Goal: Task Accomplishment & Management: Use online tool/utility

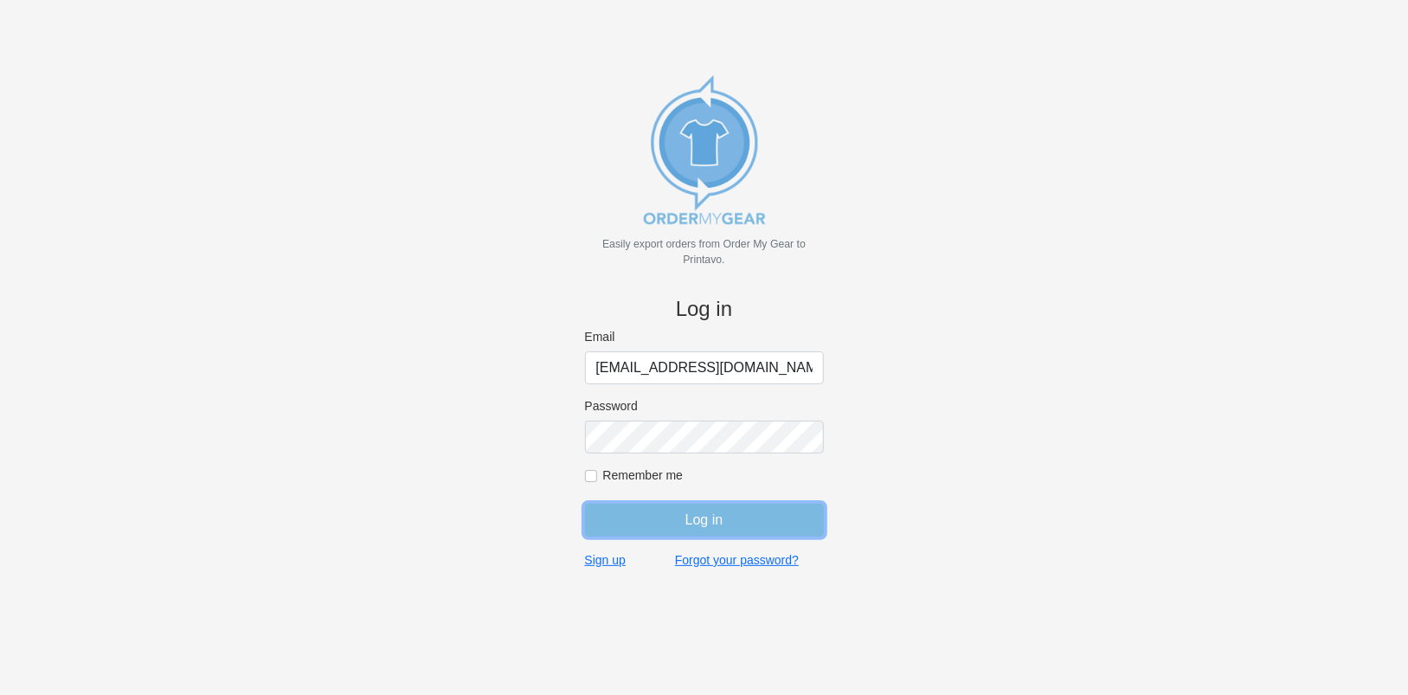
click at [710, 514] on input "Log in" at bounding box center [704, 520] width 239 height 33
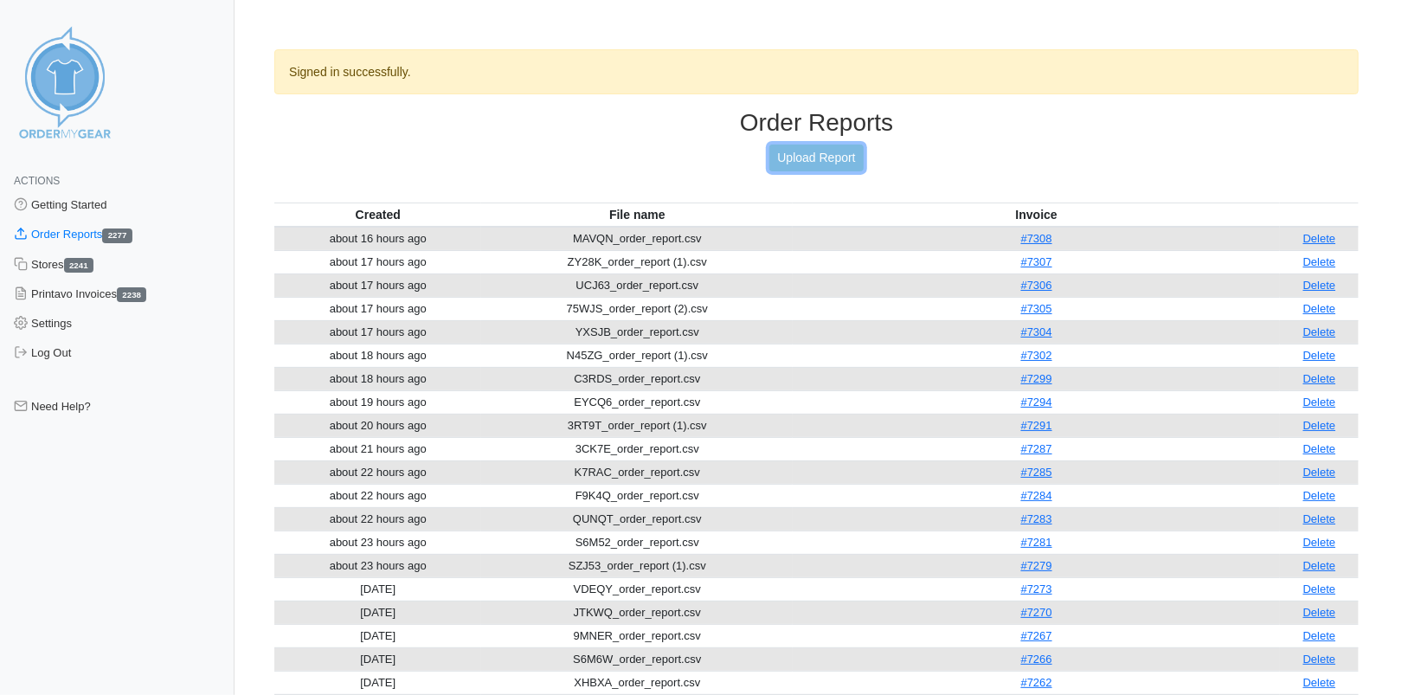
click at [820, 158] on link "Upload Report" at bounding box center [815, 158] width 93 height 27
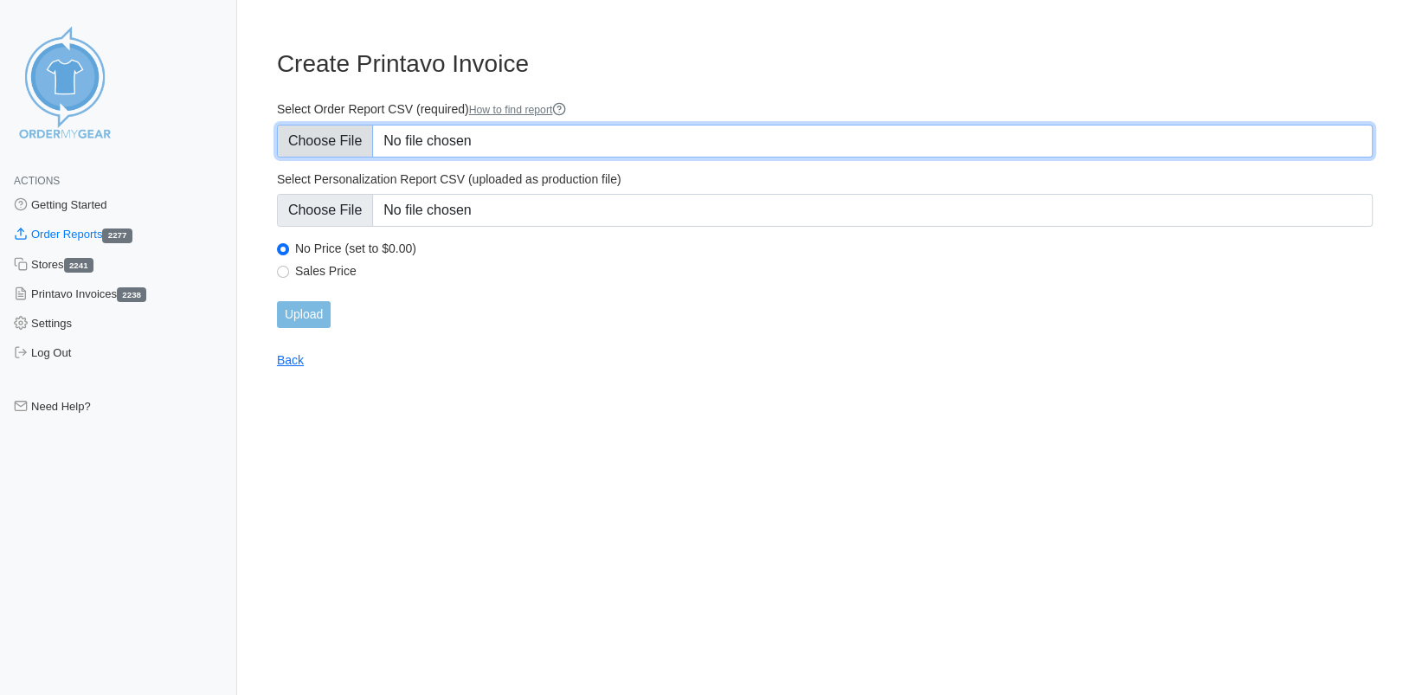
click at [332, 138] on input "Select Order Report CSV (required) How to find report" at bounding box center [825, 141] width 1096 height 33
type input "C:\fakepath\9KJCU_order_report.csv"
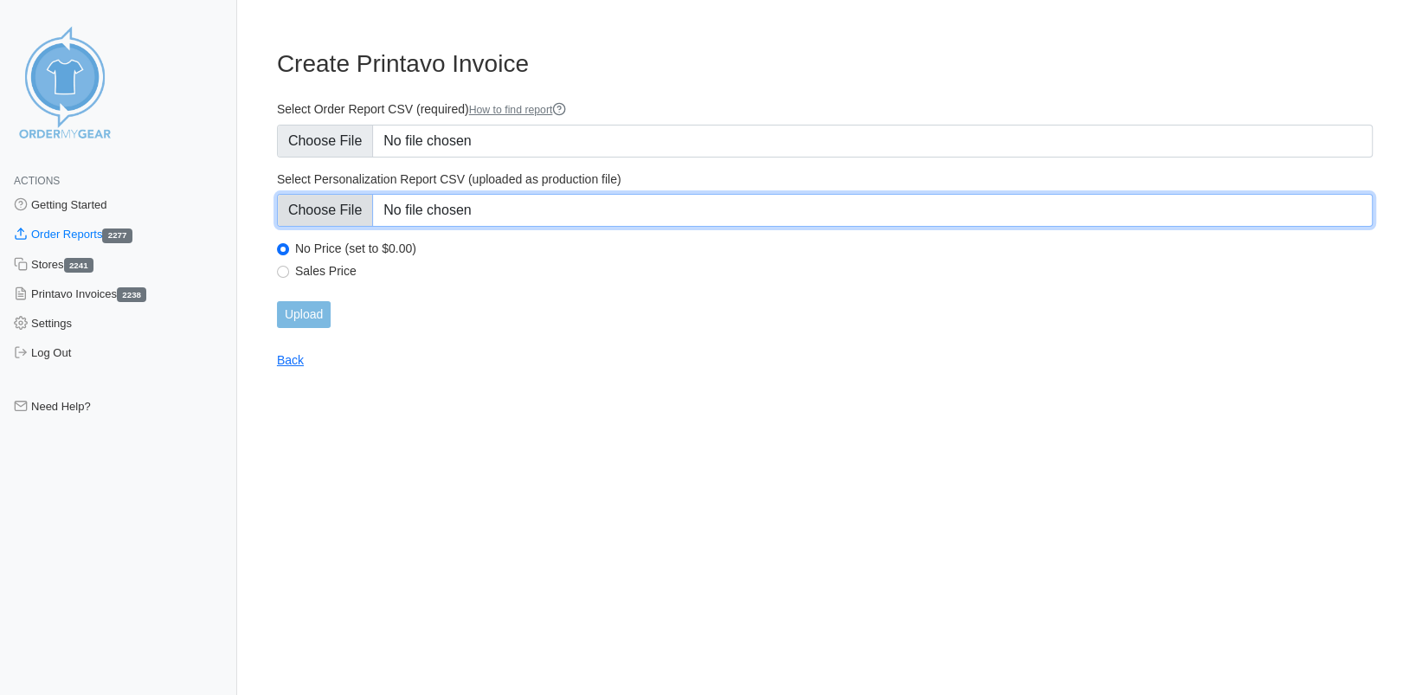
click at [340, 216] on input "Select Personalization Report CSV (uploaded as production file)" at bounding box center [825, 210] width 1096 height 33
type input "C:\fakepath\9KJCU_personalization_report.csv"
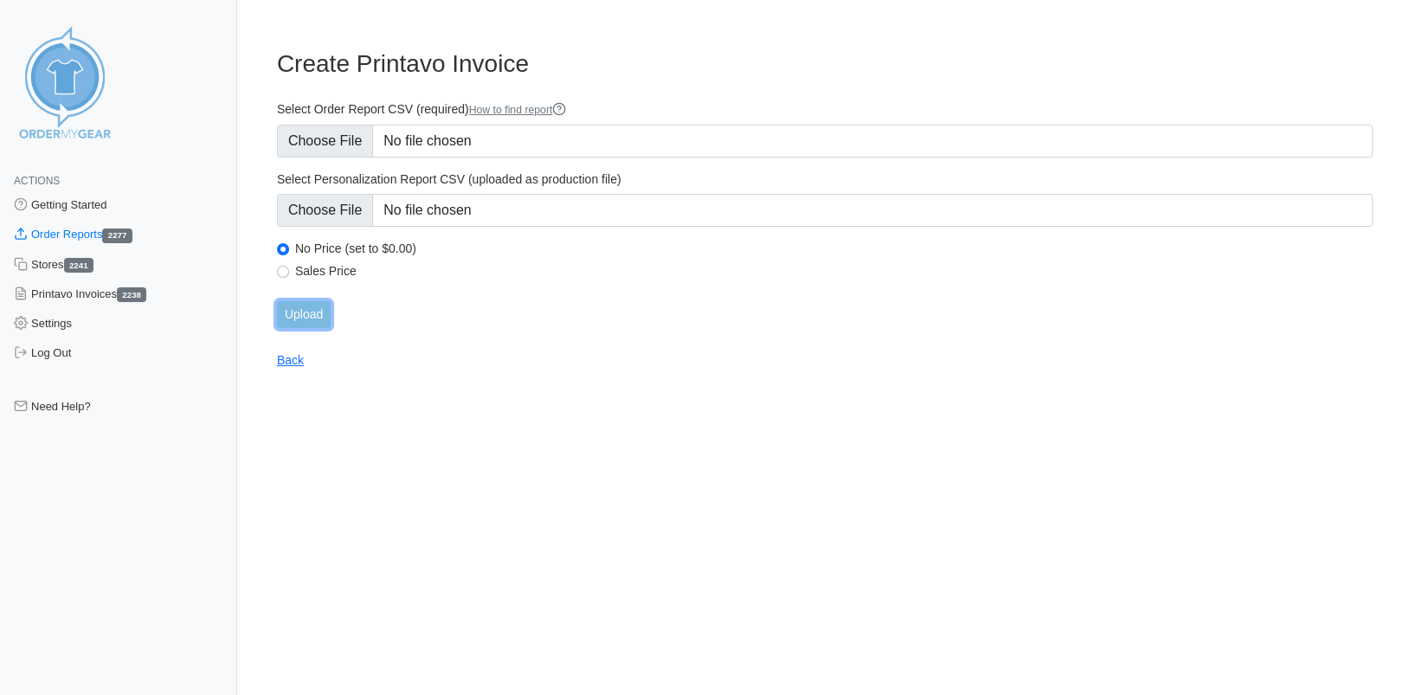
click at [299, 307] on input "Upload" at bounding box center [304, 314] width 54 height 27
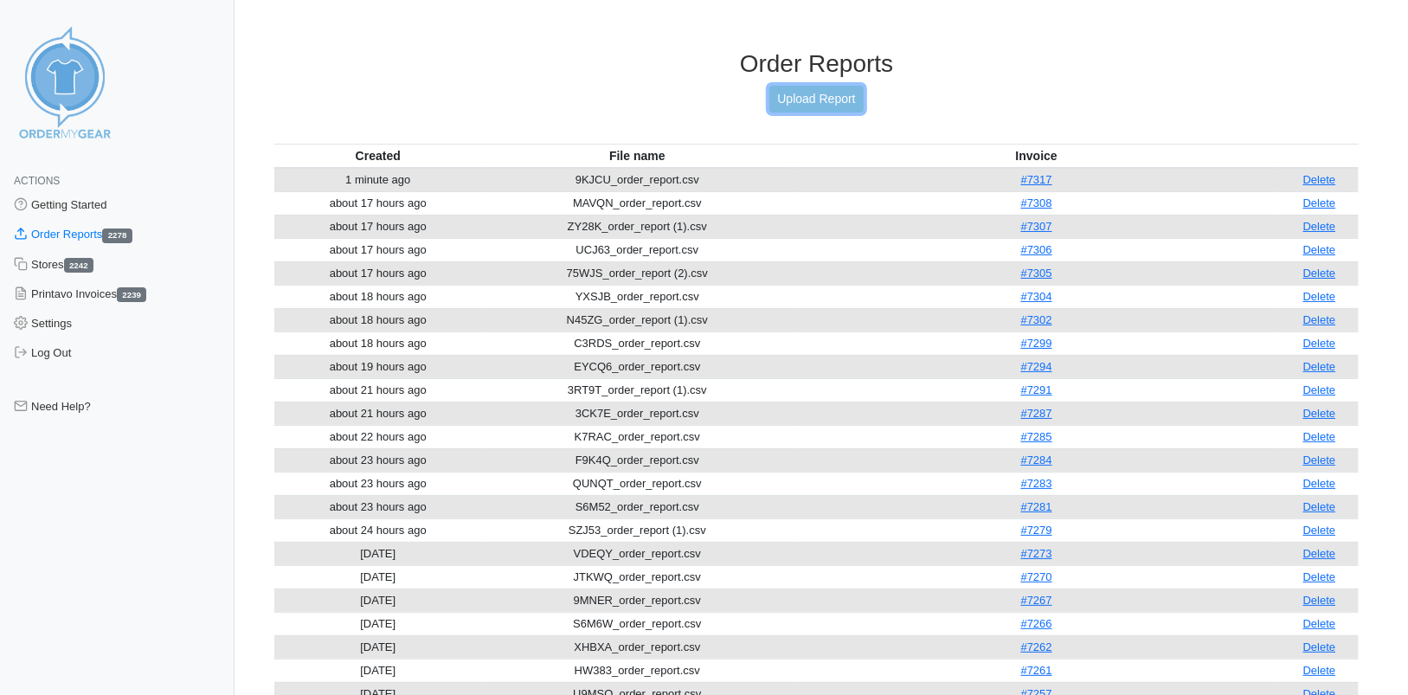
click at [826, 106] on link "Upload Report" at bounding box center [815, 99] width 93 height 27
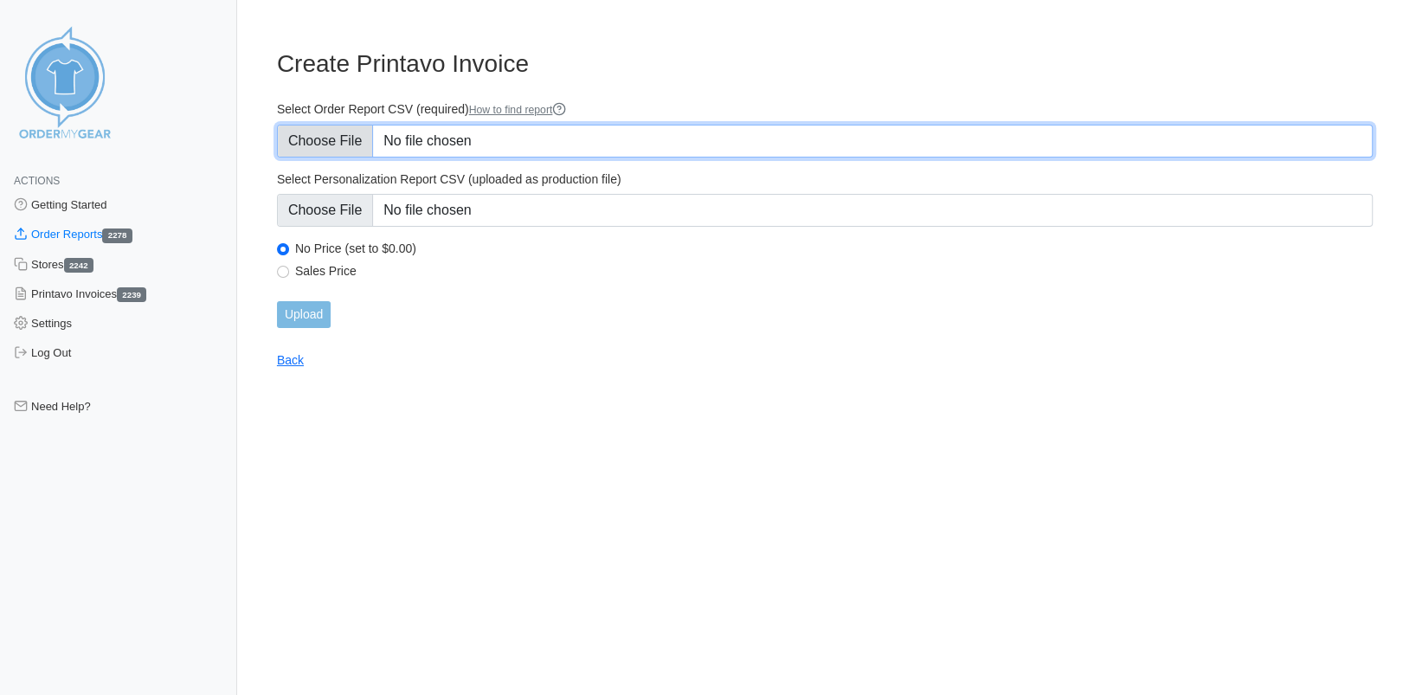
click at [312, 138] on input "Select Order Report CSV (required) How to find report" at bounding box center [825, 141] width 1096 height 33
type input "C:\fakepath\PAMV5_order_report.csv"
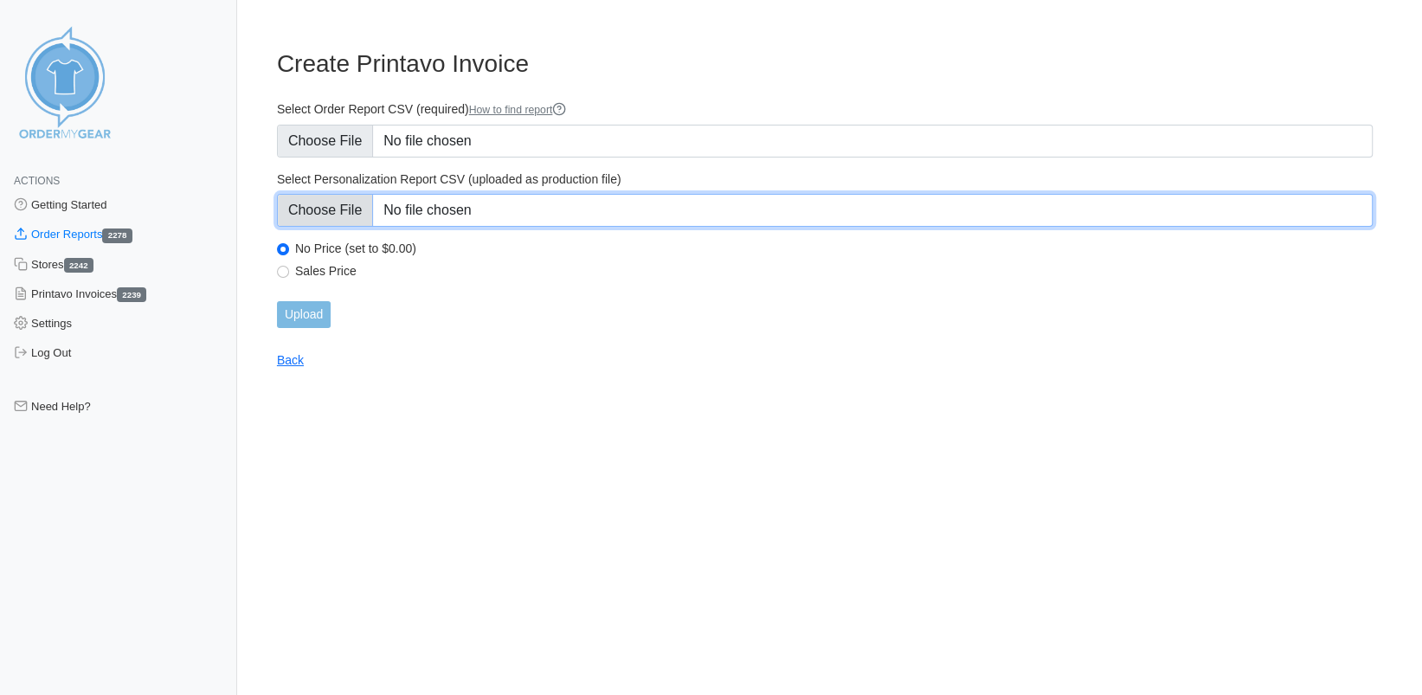
click at [323, 199] on input "Select Personalization Report CSV (uploaded as production file)" at bounding box center [825, 210] width 1096 height 33
type input "C:\fakepath\PAMV5_personalization_report.csv"
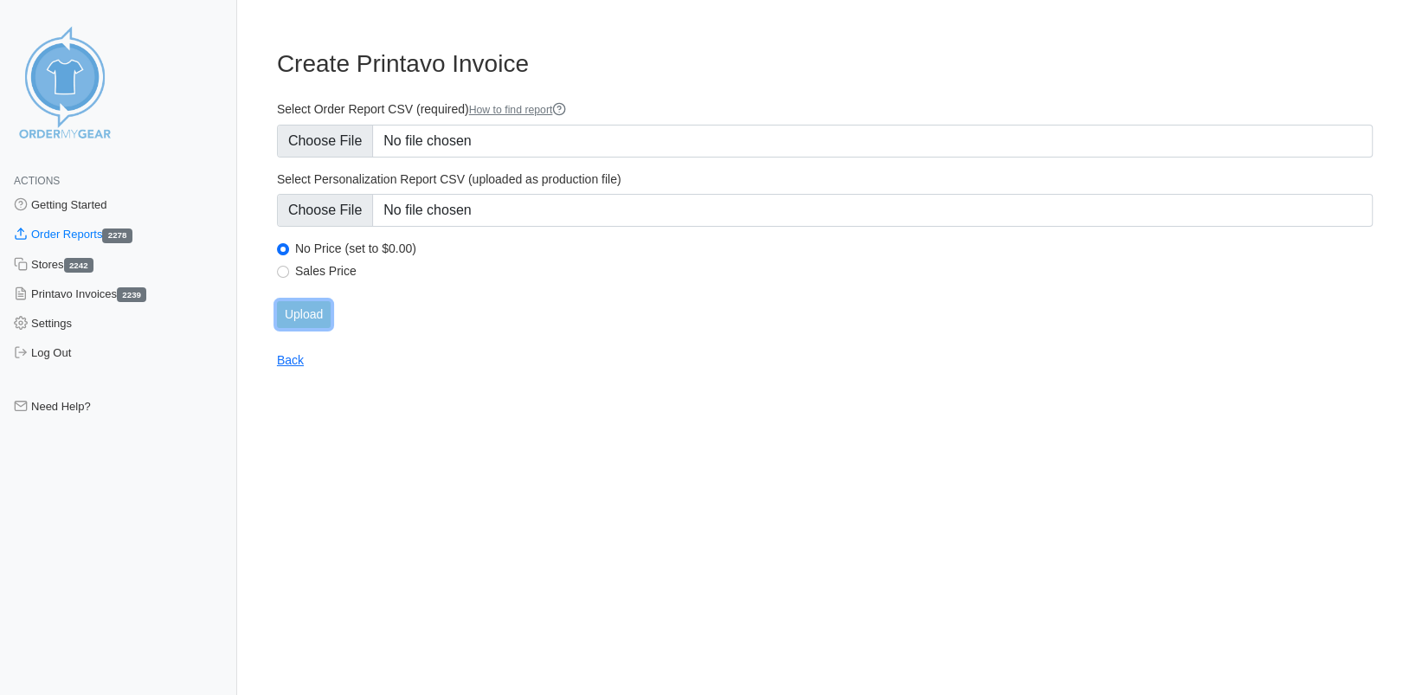
click at [315, 317] on input "Upload" at bounding box center [304, 314] width 54 height 27
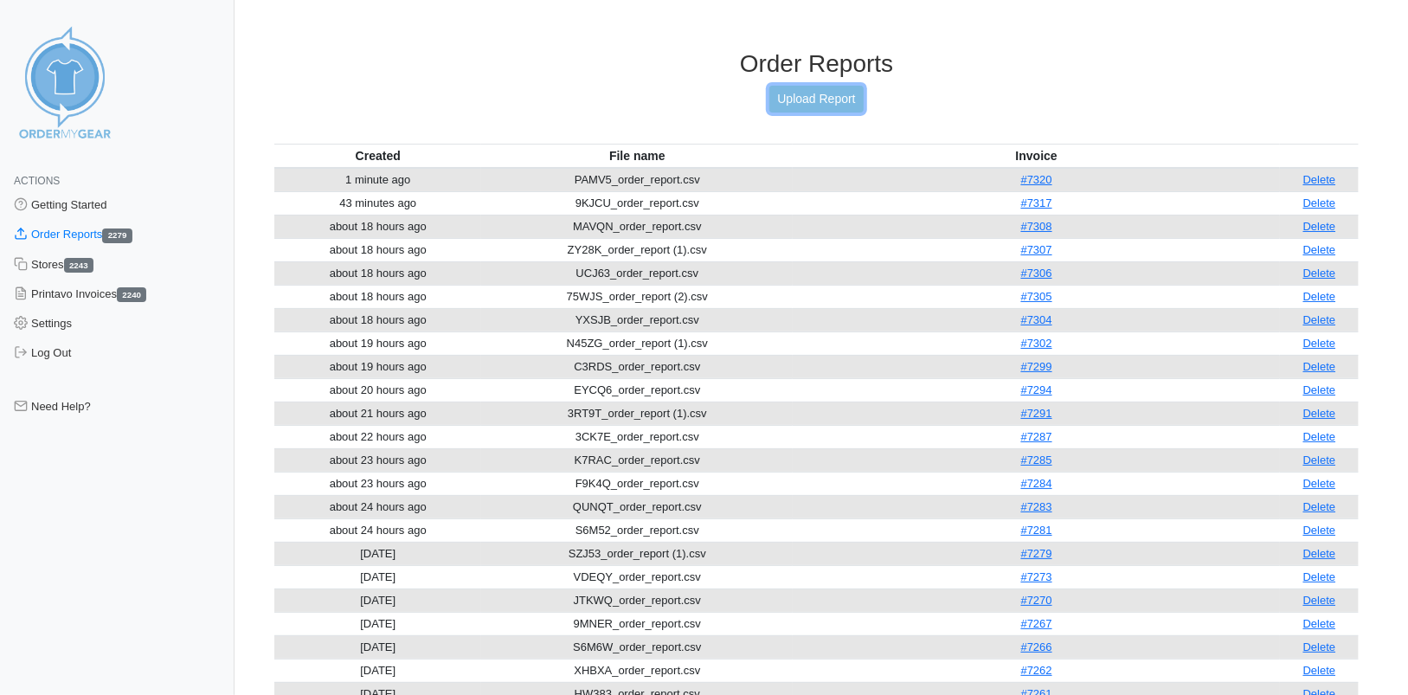
click at [814, 95] on link "Upload Report" at bounding box center [815, 99] width 93 height 27
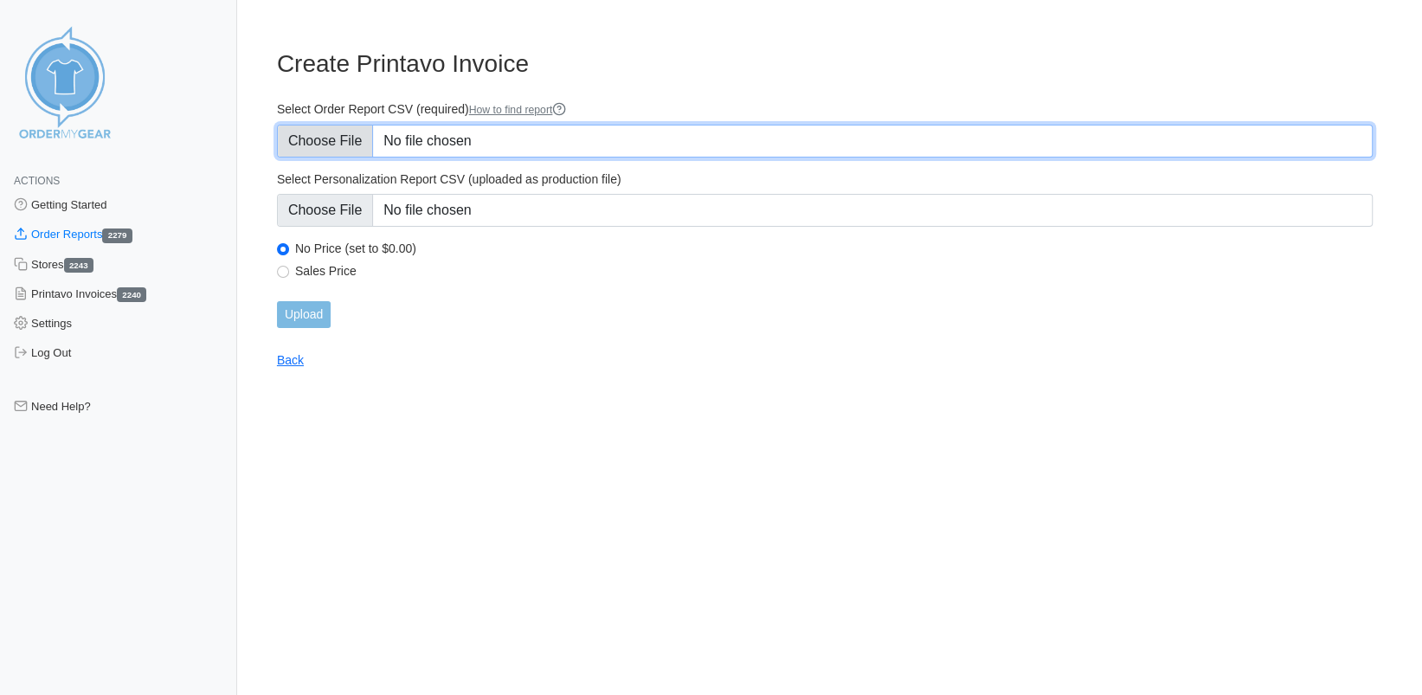
click at [351, 142] on input "Select Order Report CSV (required) How to find report" at bounding box center [825, 141] width 1096 height 33
type input "C:\fakepath\H7QY3_order_report.csv"
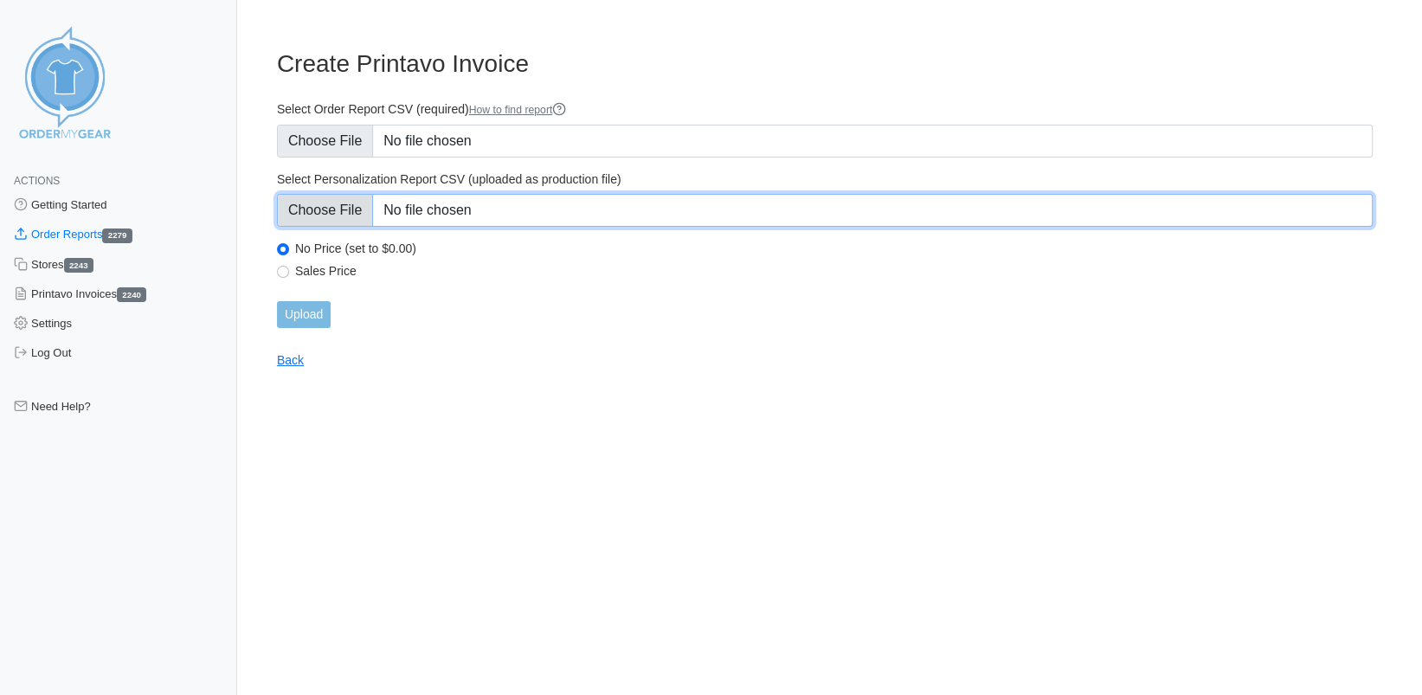
click at [341, 203] on input "Select Personalization Report CSV (uploaded as production file)" at bounding box center [825, 210] width 1096 height 33
type input "C:\fakepath\H7QY3_personalization_report.csv"
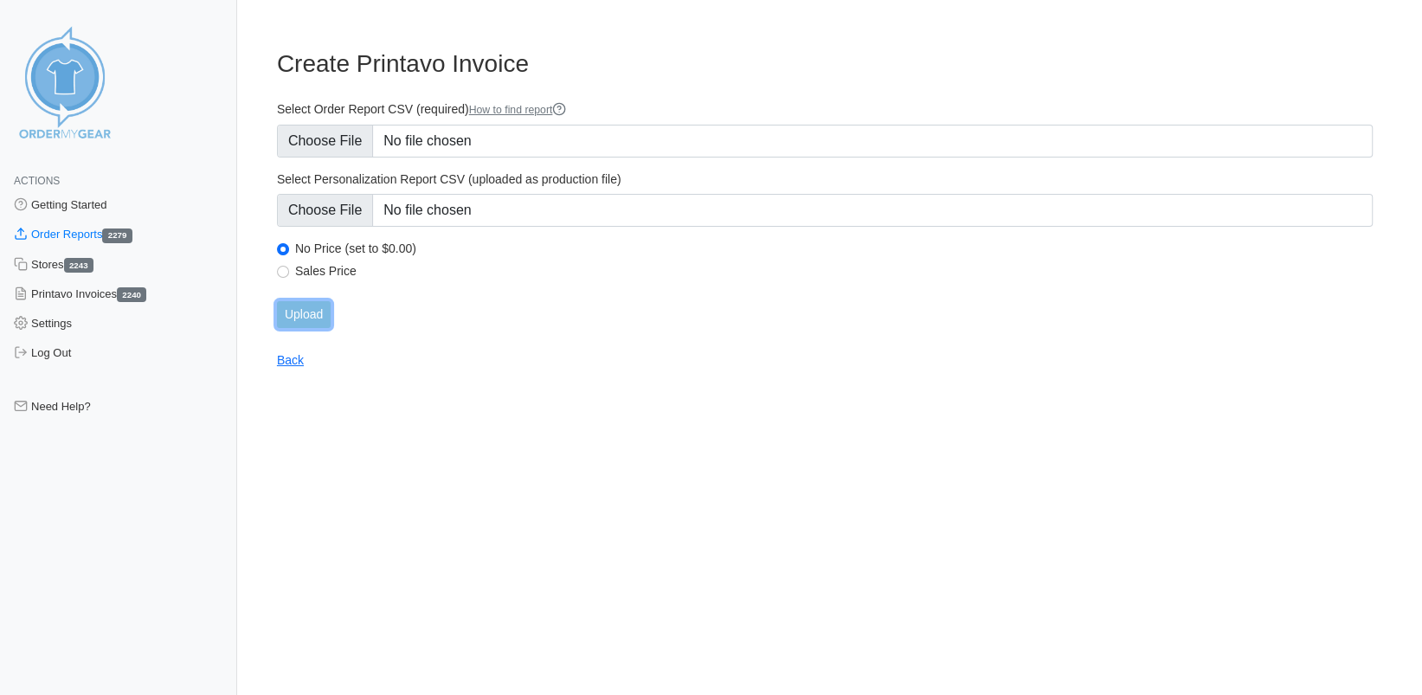
click at [302, 313] on input "Upload" at bounding box center [304, 314] width 54 height 27
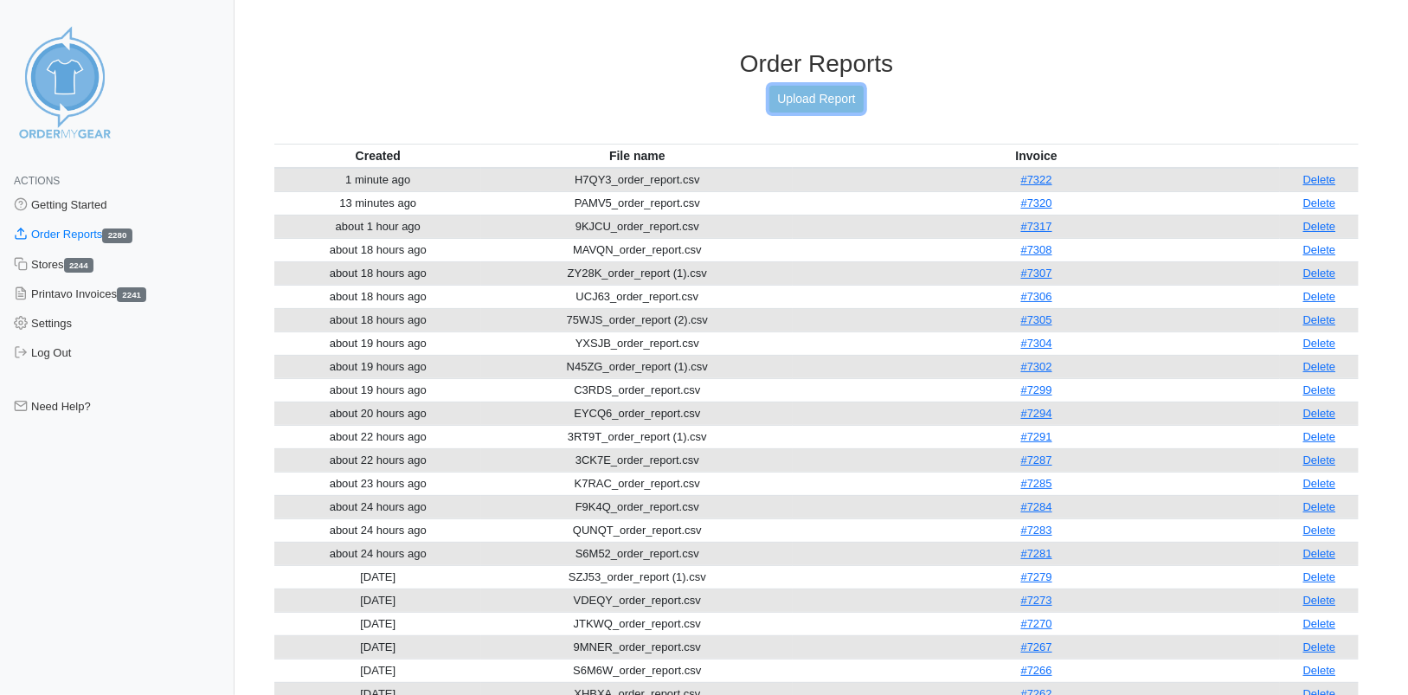
click at [811, 100] on link "Upload Report" at bounding box center [815, 99] width 93 height 27
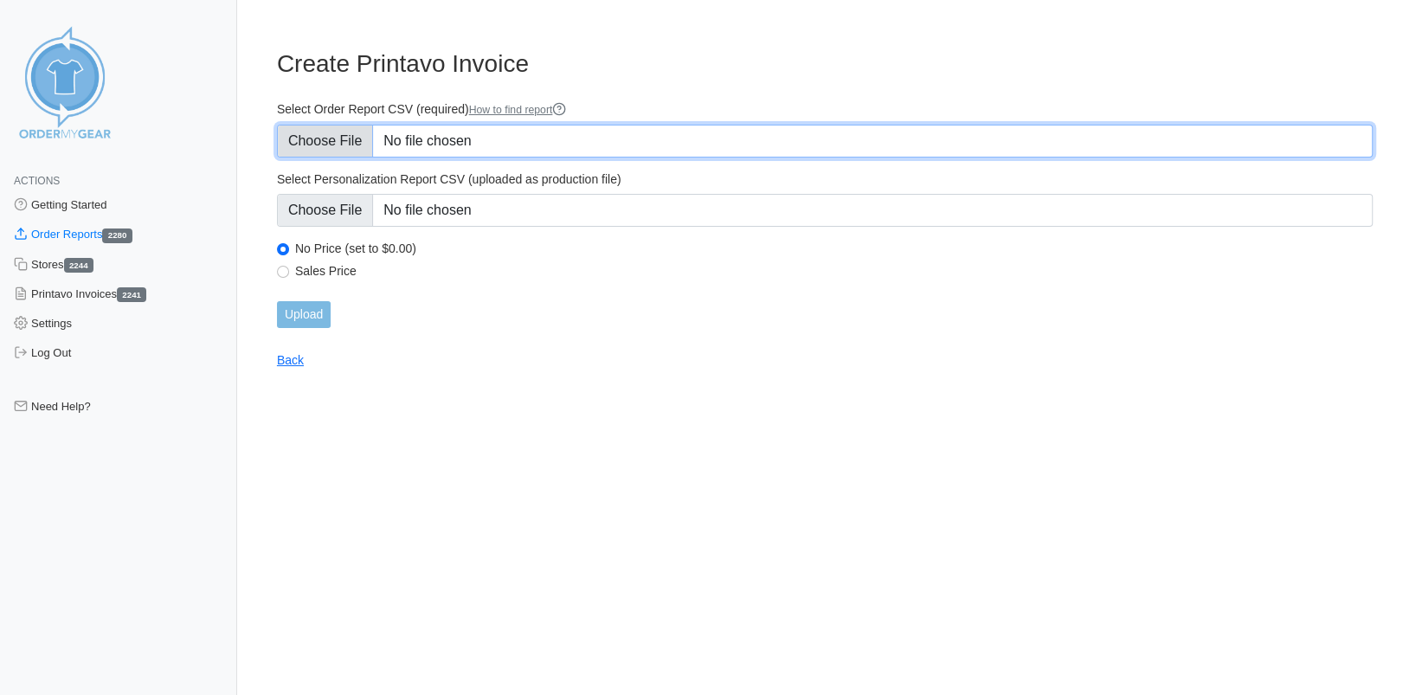
click at [345, 146] on input "Select Order Report CSV (required) How to find report" at bounding box center [825, 141] width 1096 height 33
type input "C:\fakepath\FSDFH_order_report.csv"
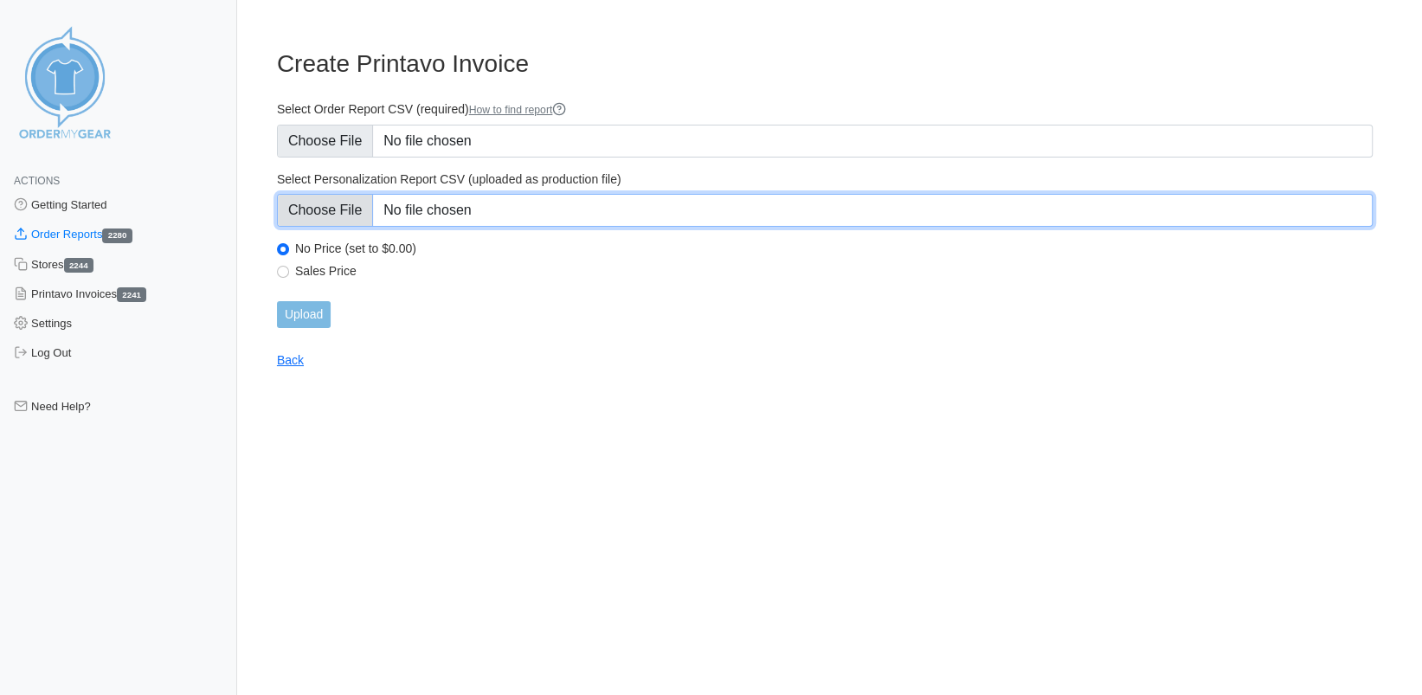
click at [336, 210] on input "Select Personalization Report CSV (uploaded as production file)" at bounding box center [825, 210] width 1096 height 33
type input "C:\fakepath\FSDFH_personalization_report.csv"
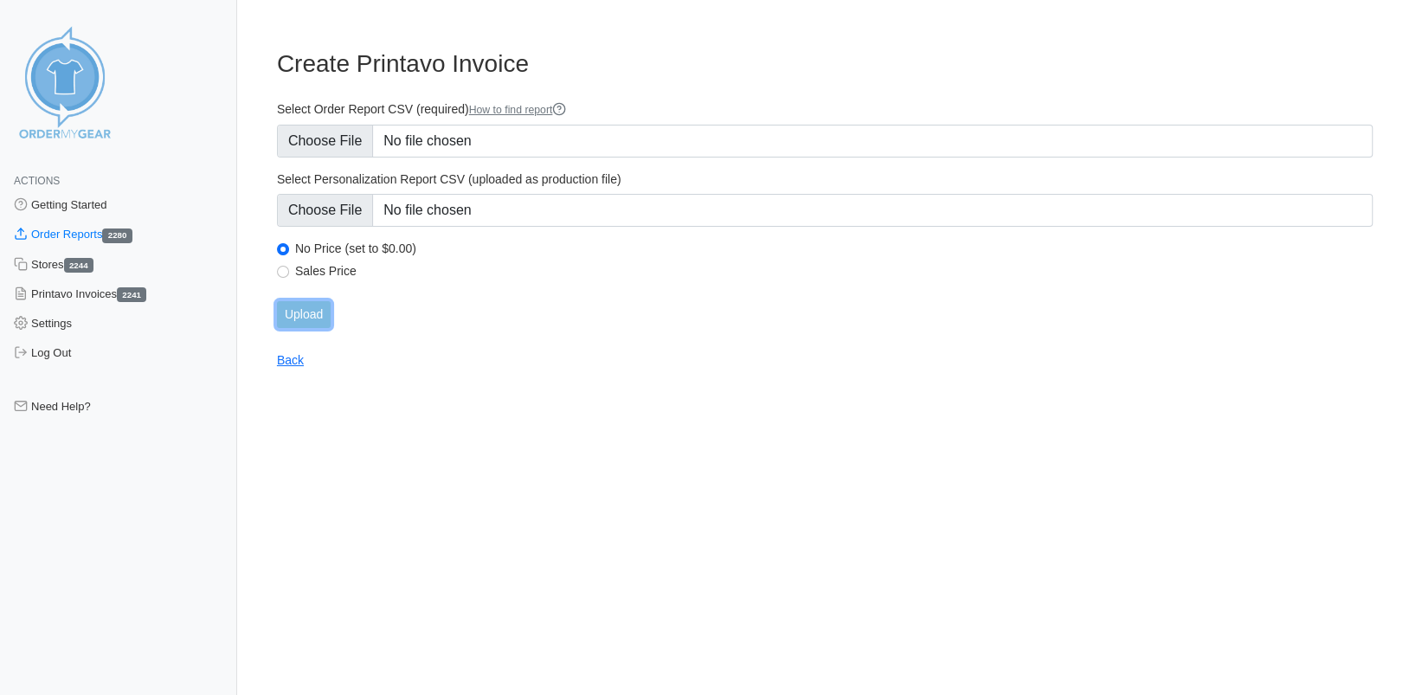
click at [304, 314] on input "Upload" at bounding box center [304, 314] width 54 height 27
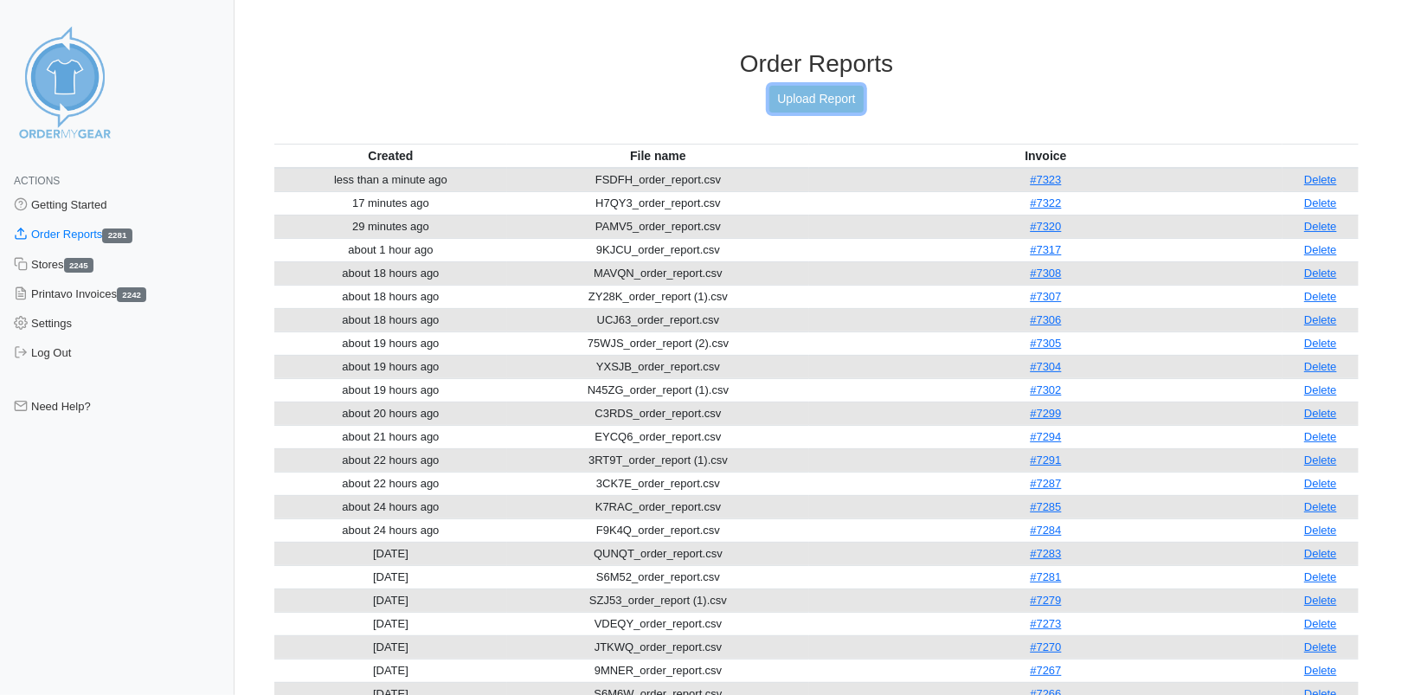
click at [806, 96] on link "Upload Report" at bounding box center [815, 99] width 93 height 27
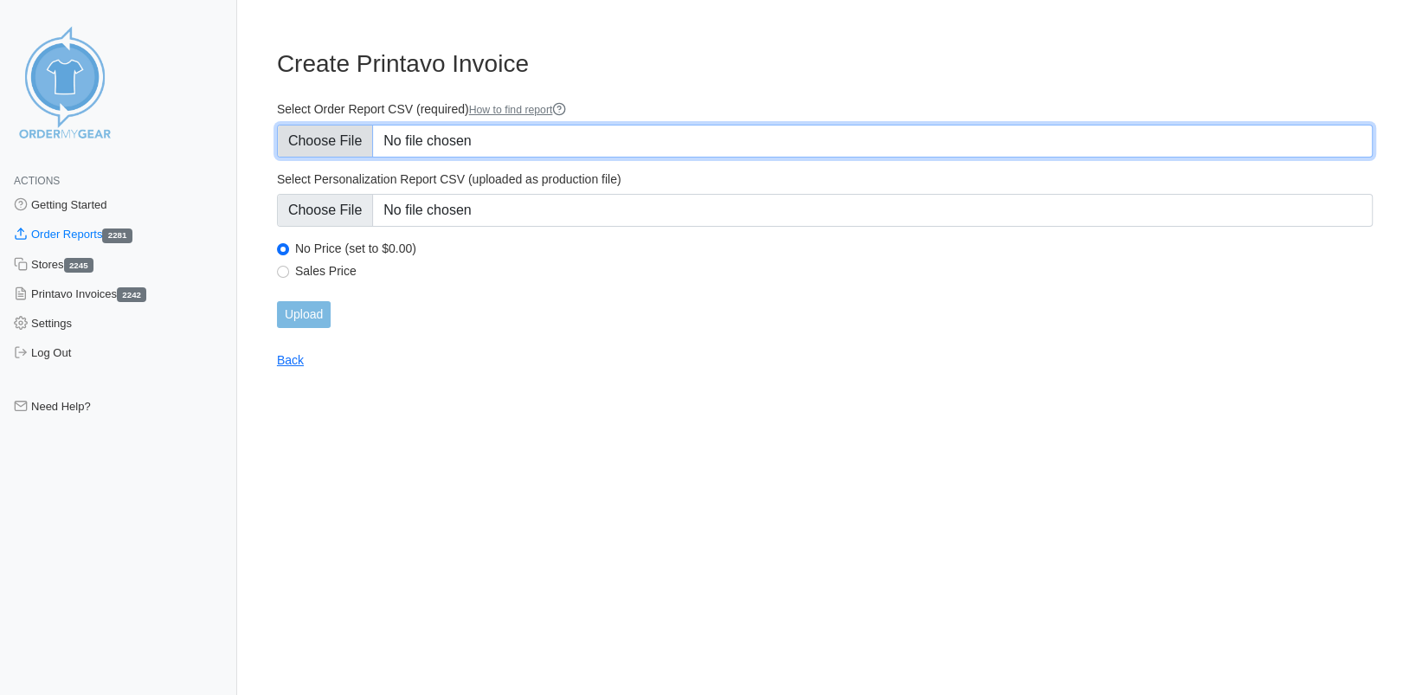
click at [344, 133] on input "Select Order Report CSV (required) How to find report" at bounding box center [825, 141] width 1096 height 33
type input "C:\fakepath\4DRCX_order_report.csv"
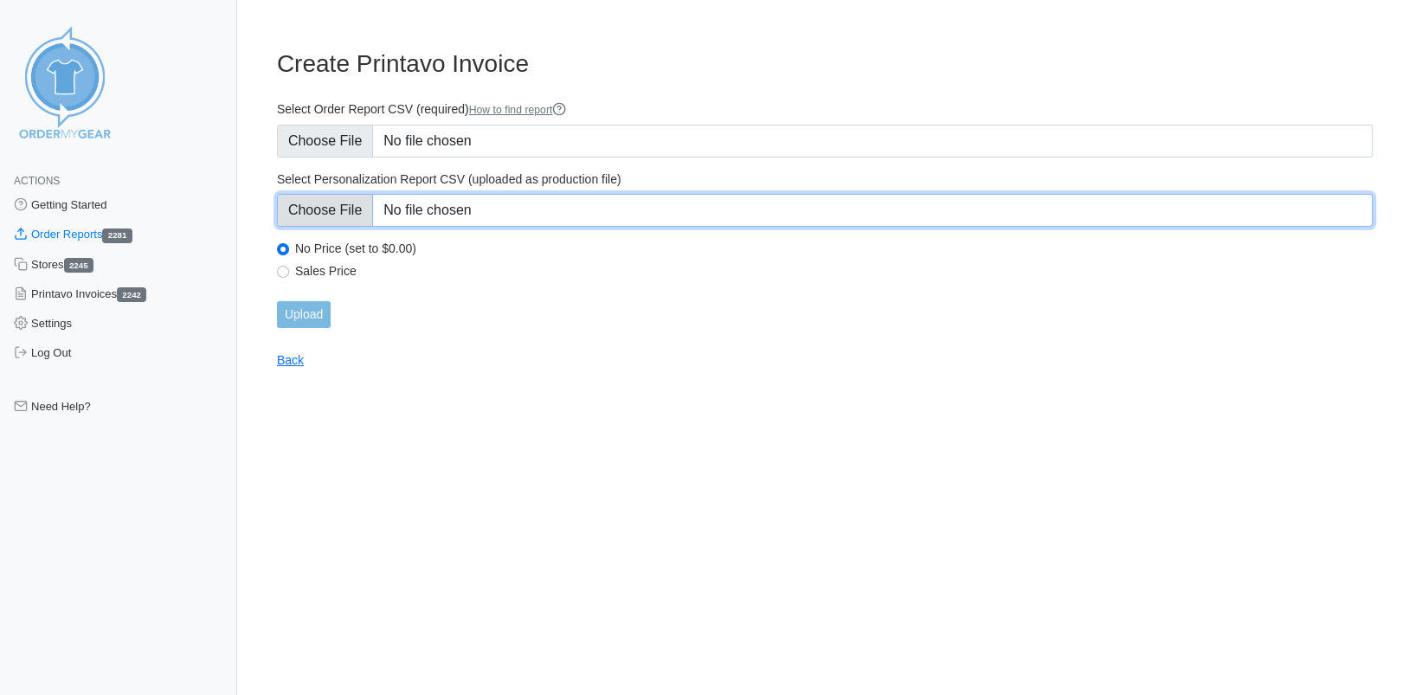
click at [351, 210] on input "Select Personalization Report CSV (uploaded as production file)" at bounding box center [825, 210] width 1096 height 33
type input "C:\fakepath\4DRCX_personalization_report.csv"
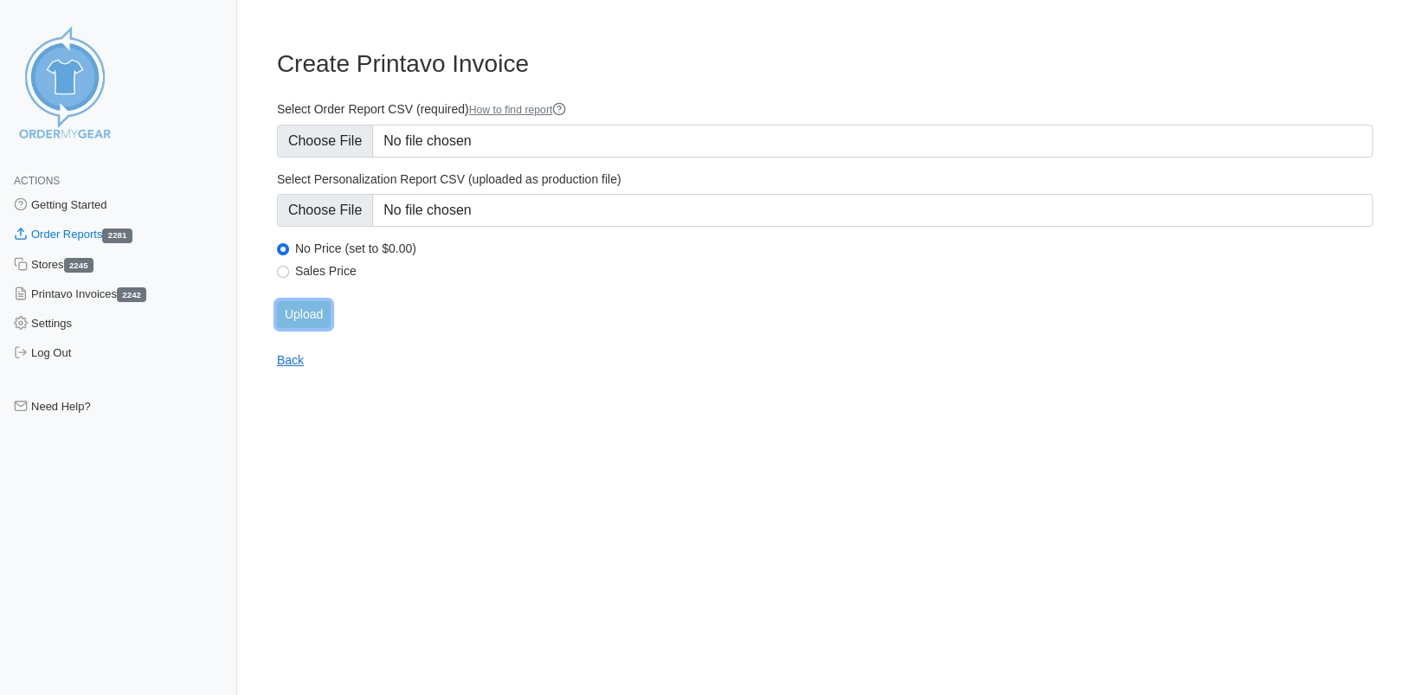
click at [307, 319] on input "Upload" at bounding box center [304, 314] width 54 height 27
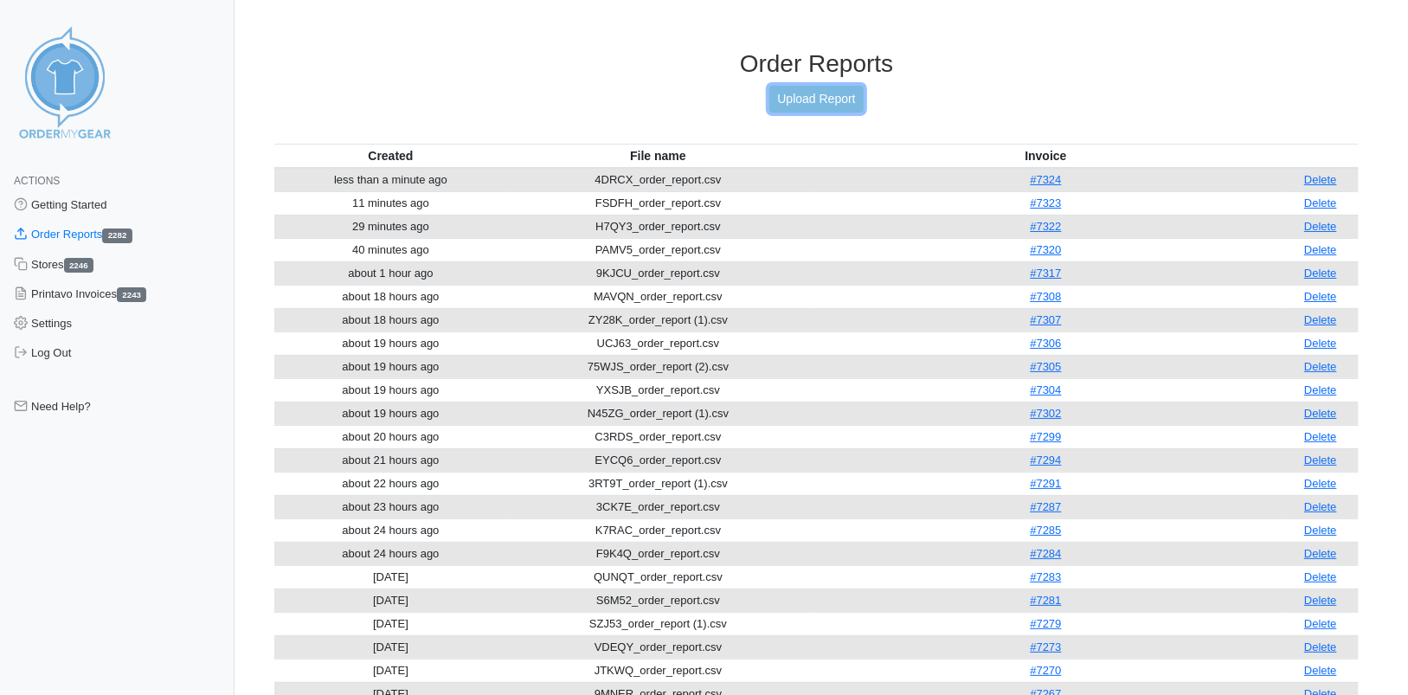
click at [813, 99] on link "Upload Report" at bounding box center [815, 99] width 93 height 27
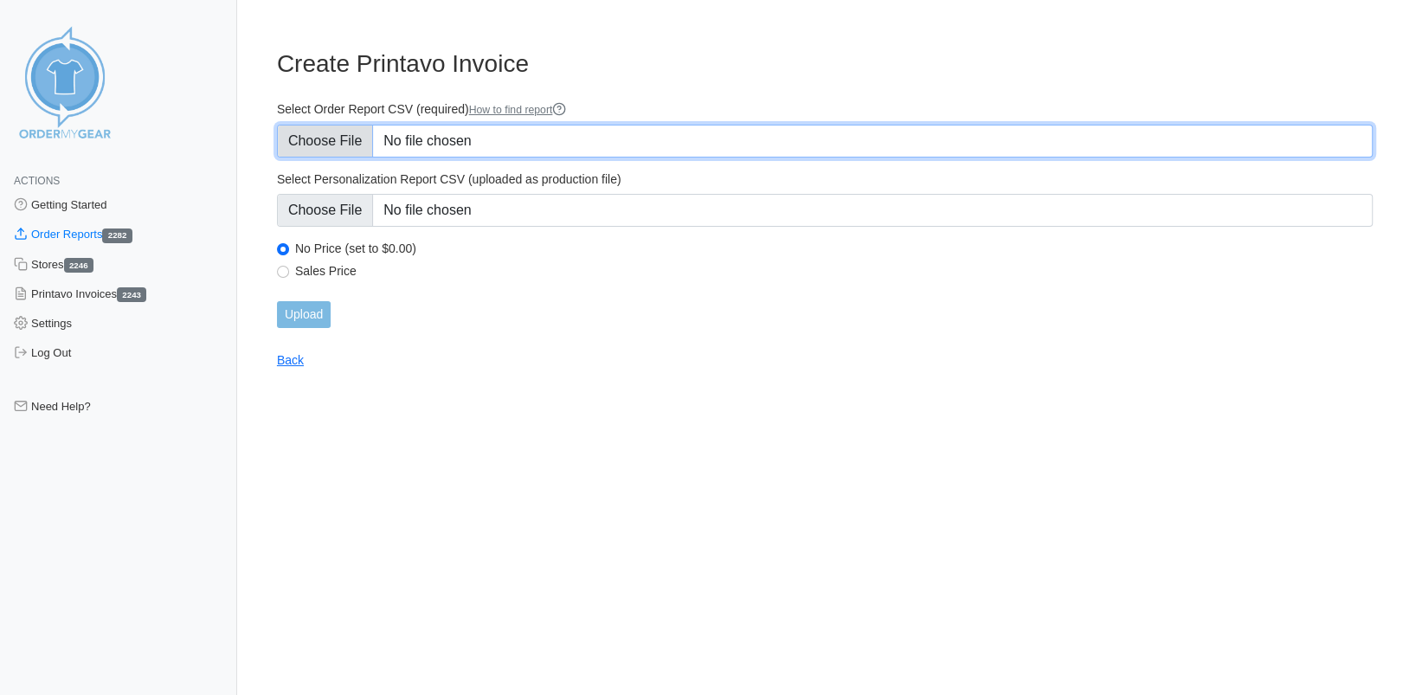
click at [318, 140] on input "Select Order Report CSV (required) How to find report" at bounding box center [825, 141] width 1096 height 33
type input "C:\fakepath\NCM77_order_report.csv"
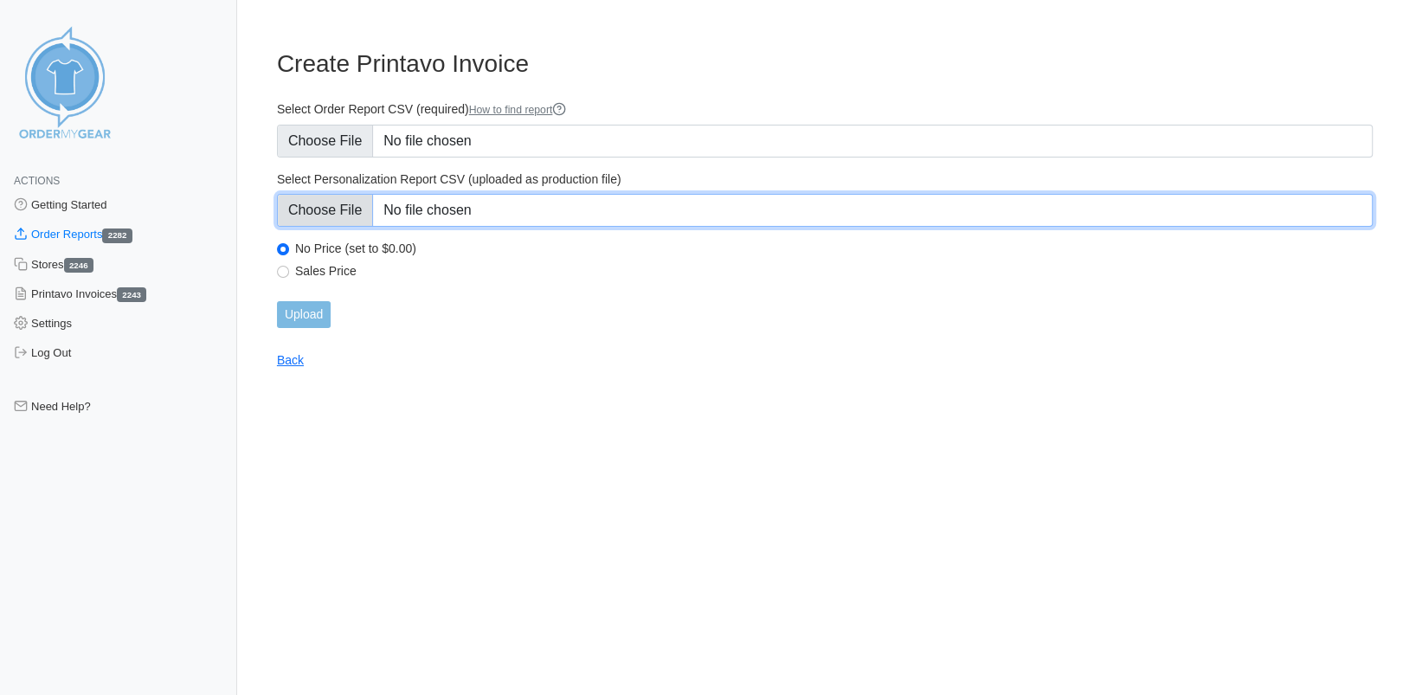
click at [344, 210] on input "Select Personalization Report CSV (uploaded as production file)" at bounding box center [825, 210] width 1096 height 33
type input "C:\fakepath\NCM77_personalization_report.csv"
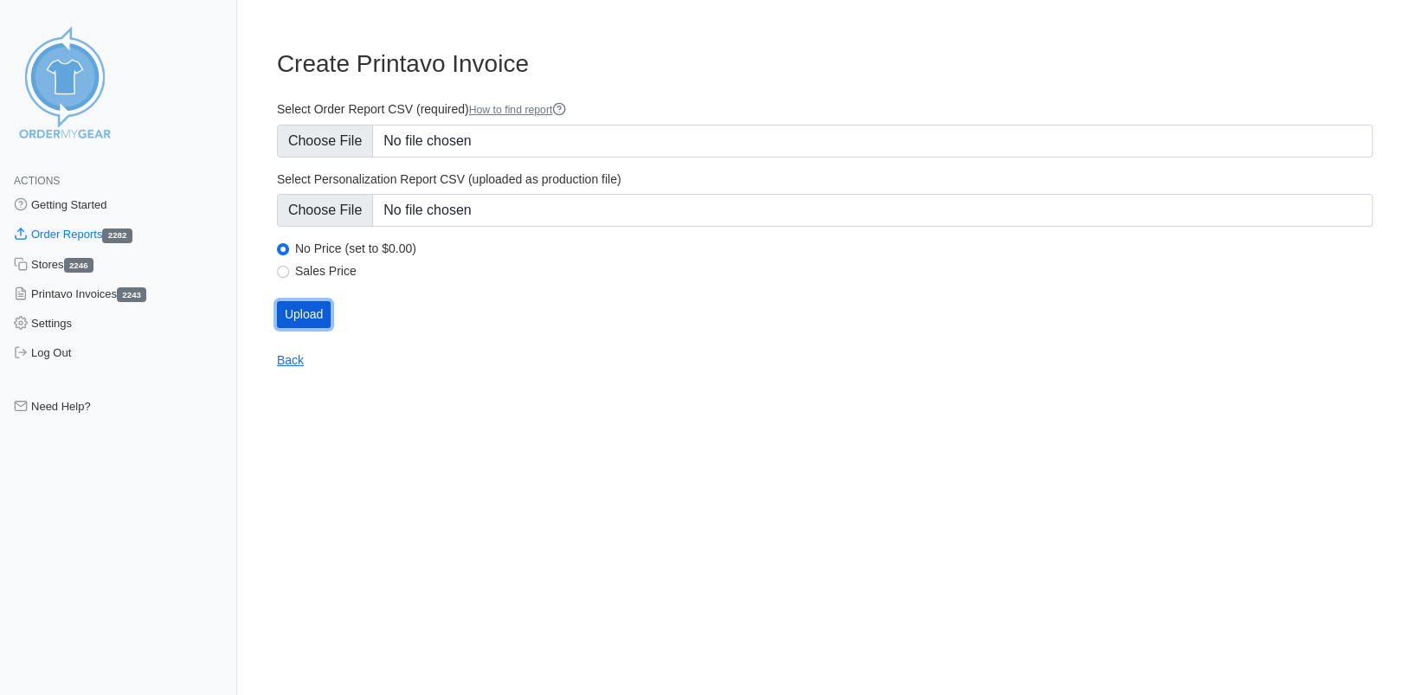
click at [292, 321] on input "Upload" at bounding box center [304, 314] width 54 height 27
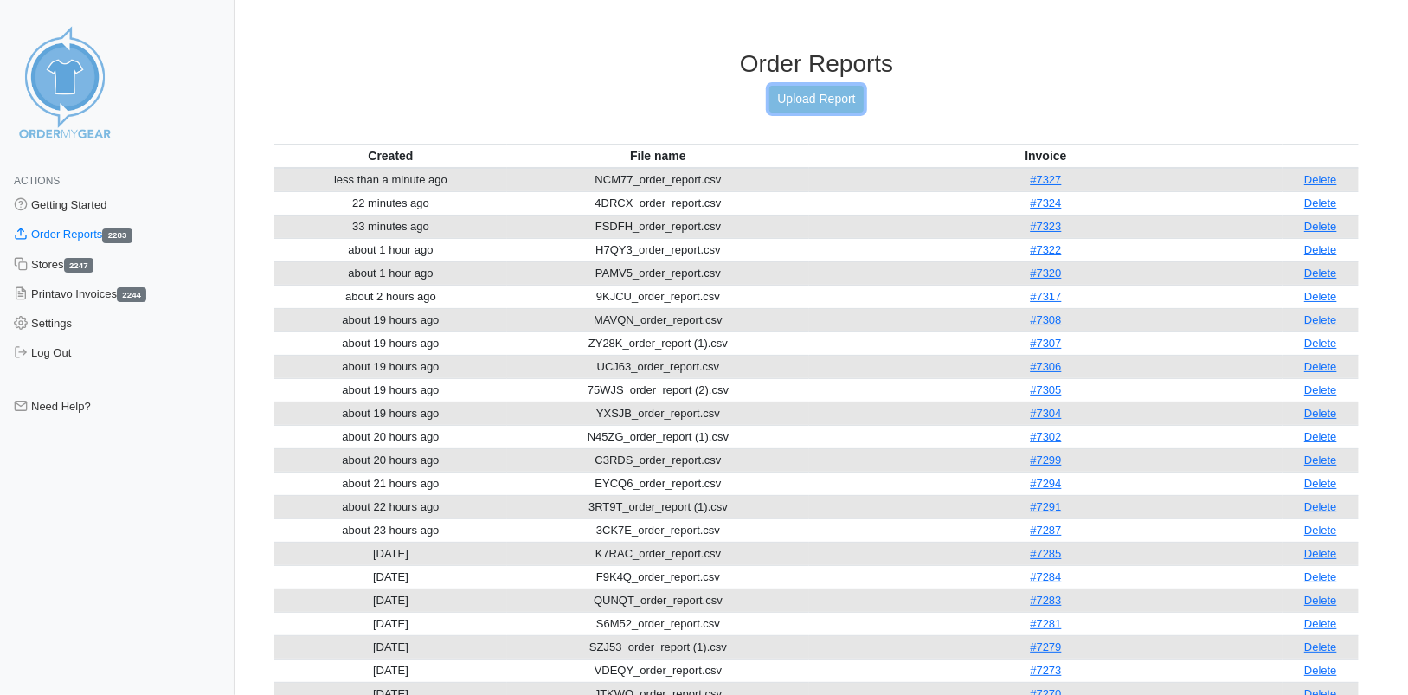
click at [809, 97] on link "Upload Report" at bounding box center [815, 99] width 93 height 27
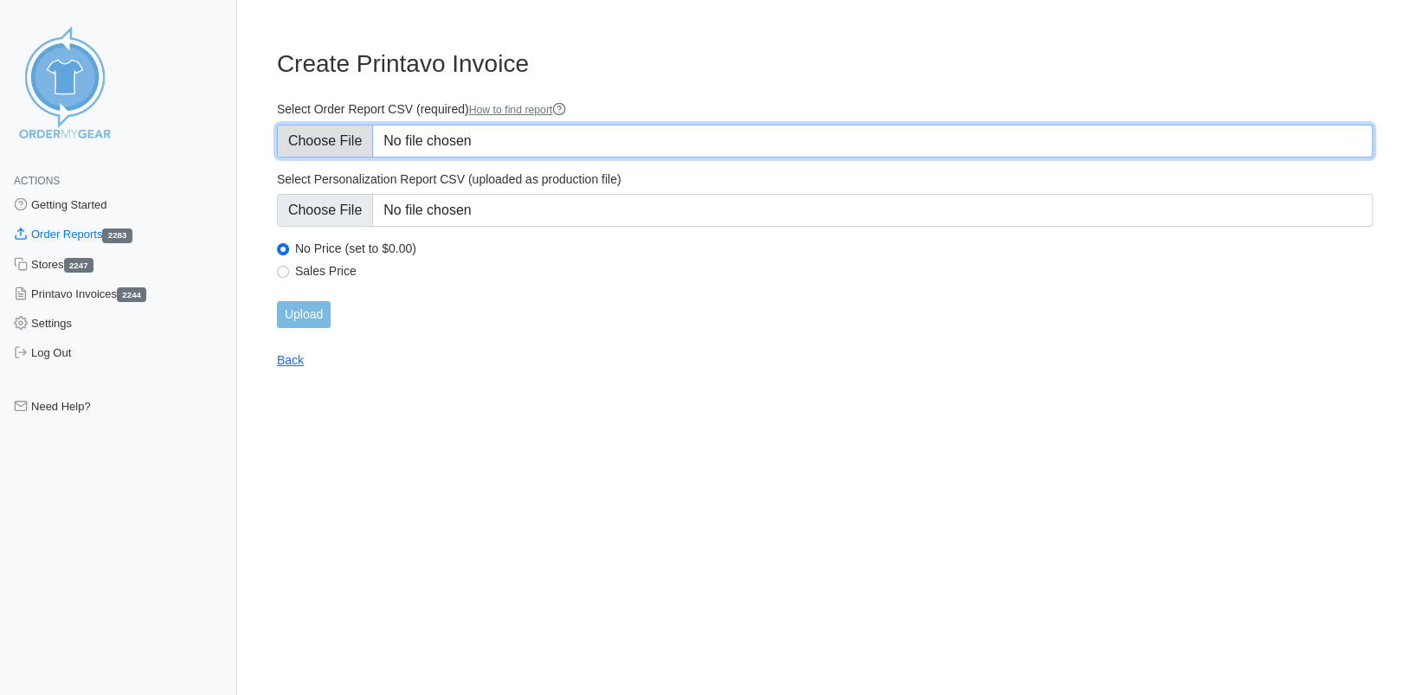
click at [342, 131] on input "Select Order Report CSV (required) How to find report" at bounding box center [825, 141] width 1096 height 33
type input "C:\fakepath\X8UA4_order_report.csv"
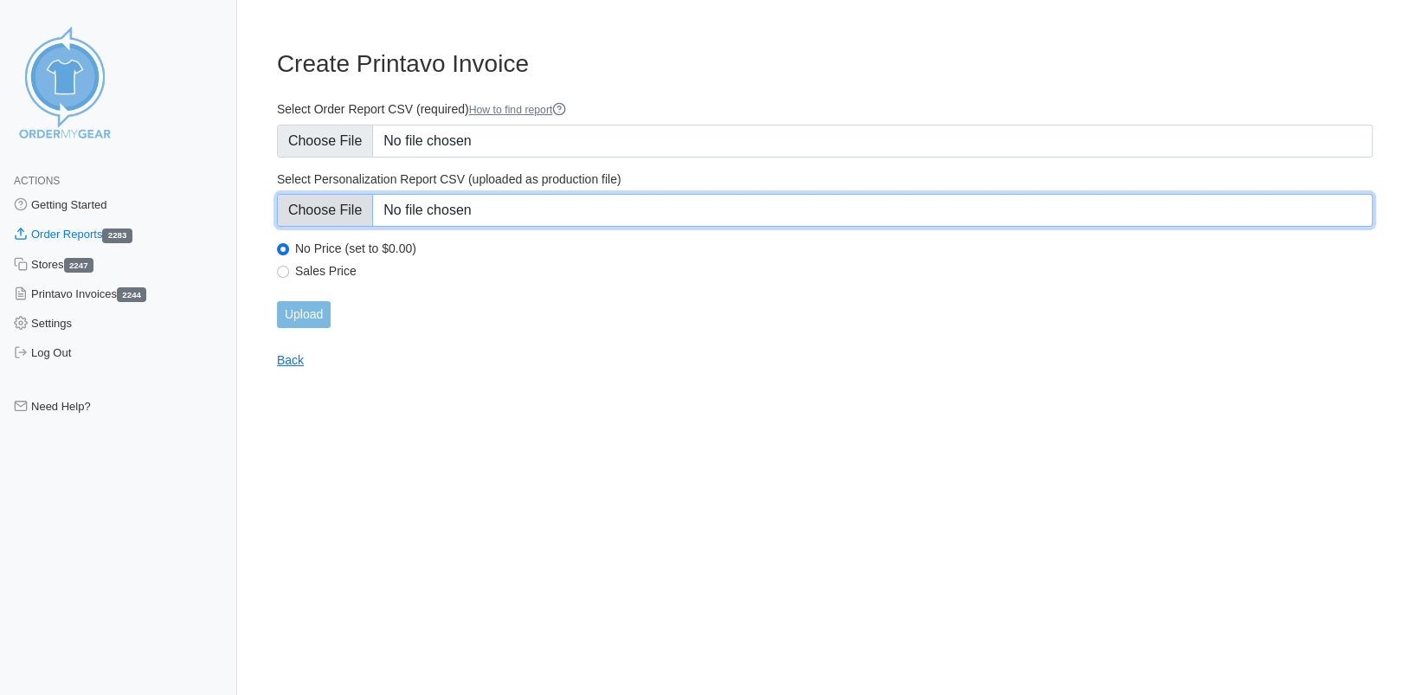
click at [327, 213] on input "Select Personalization Report CSV (uploaded as production file)" at bounding box center [825, 210] width 1096 height 33
type input "C:\fakepath\X8UA4_personalization_report.csv"
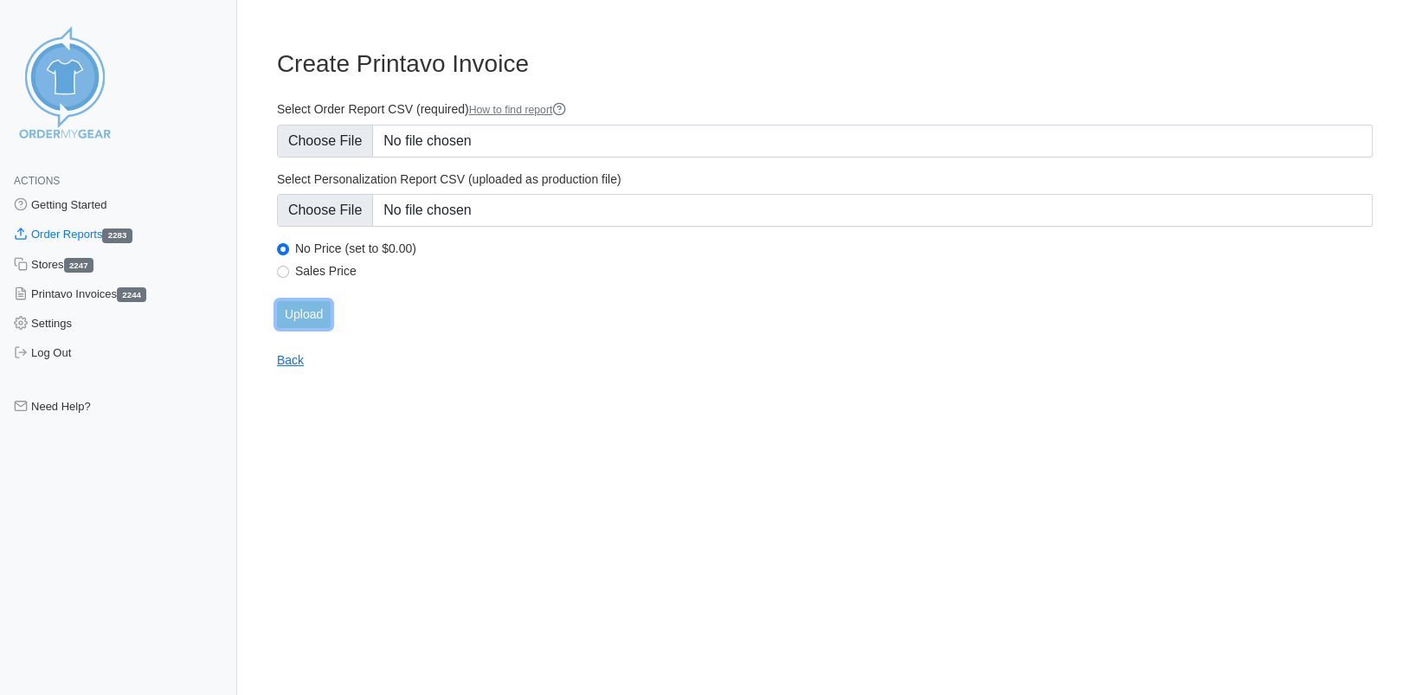
click at [315, 315] on input "Upload" at bounding box center [304, 314] width 54 height 27
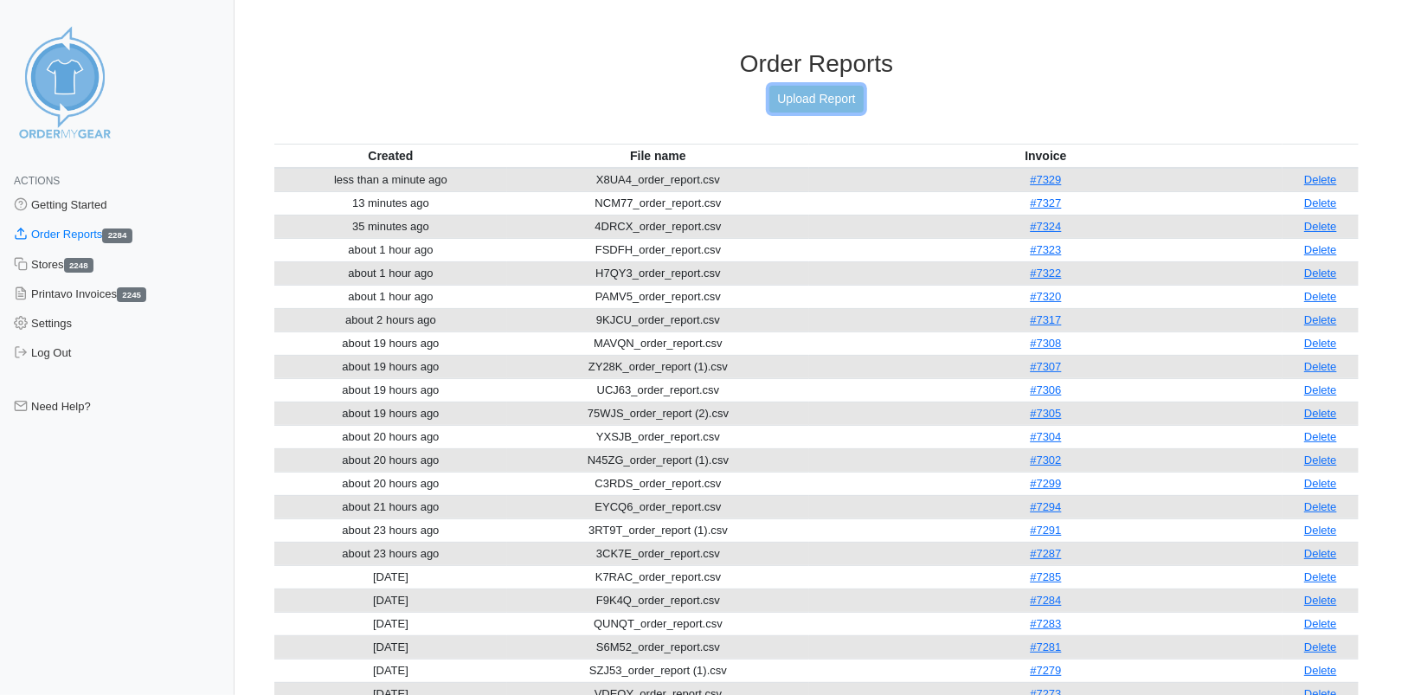
click at [814, 106] on link "Upload Report" at bounding box center [815, 99] width 93 height 27
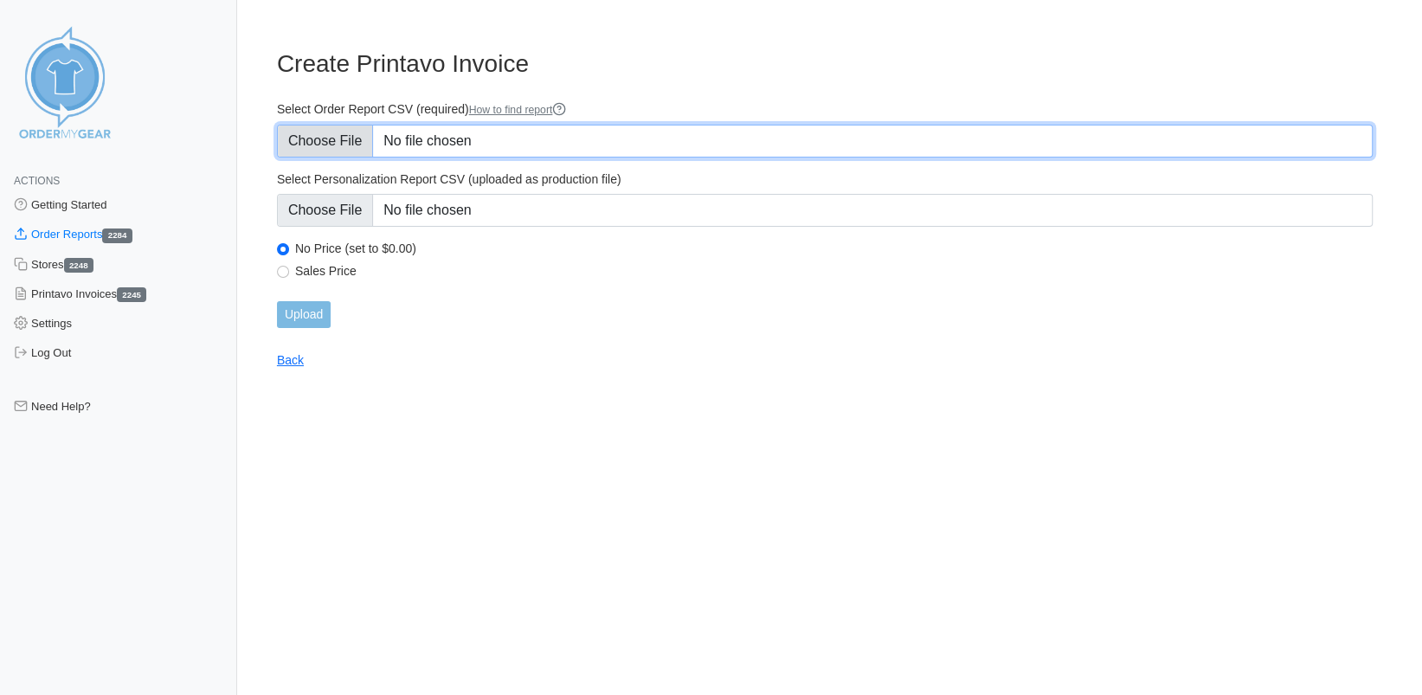
click at [356, 145] on input "Select Order Report CSV (required) How to find report" at bounding box center [825, 141] width 1096 height 33
type input "C:\fakepath\KMXQV_order_report.csv"
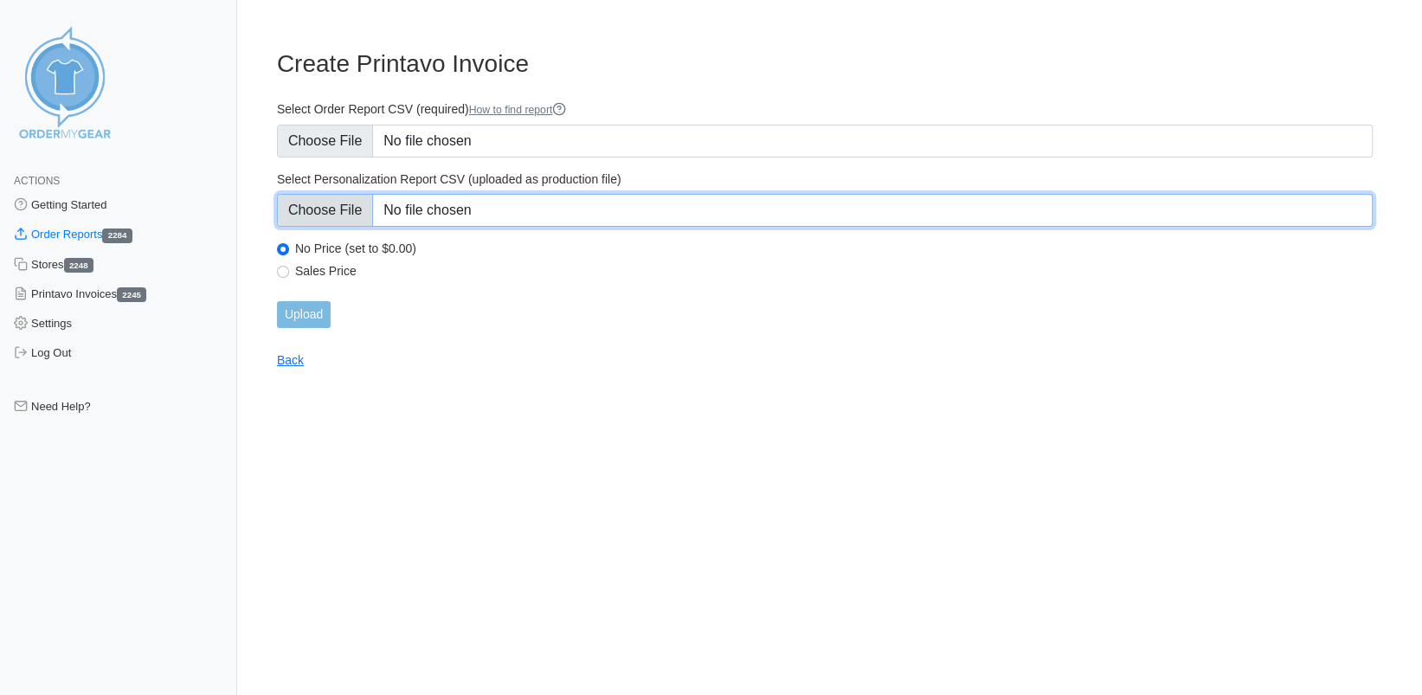
click at [362, 215] on input "Select Personalization Report CSV (uploaded as production file)" at bounding box center [825, 210] width 1096 height 33
type input "C:\fakepath\KMXQV_personalization_report.csv"
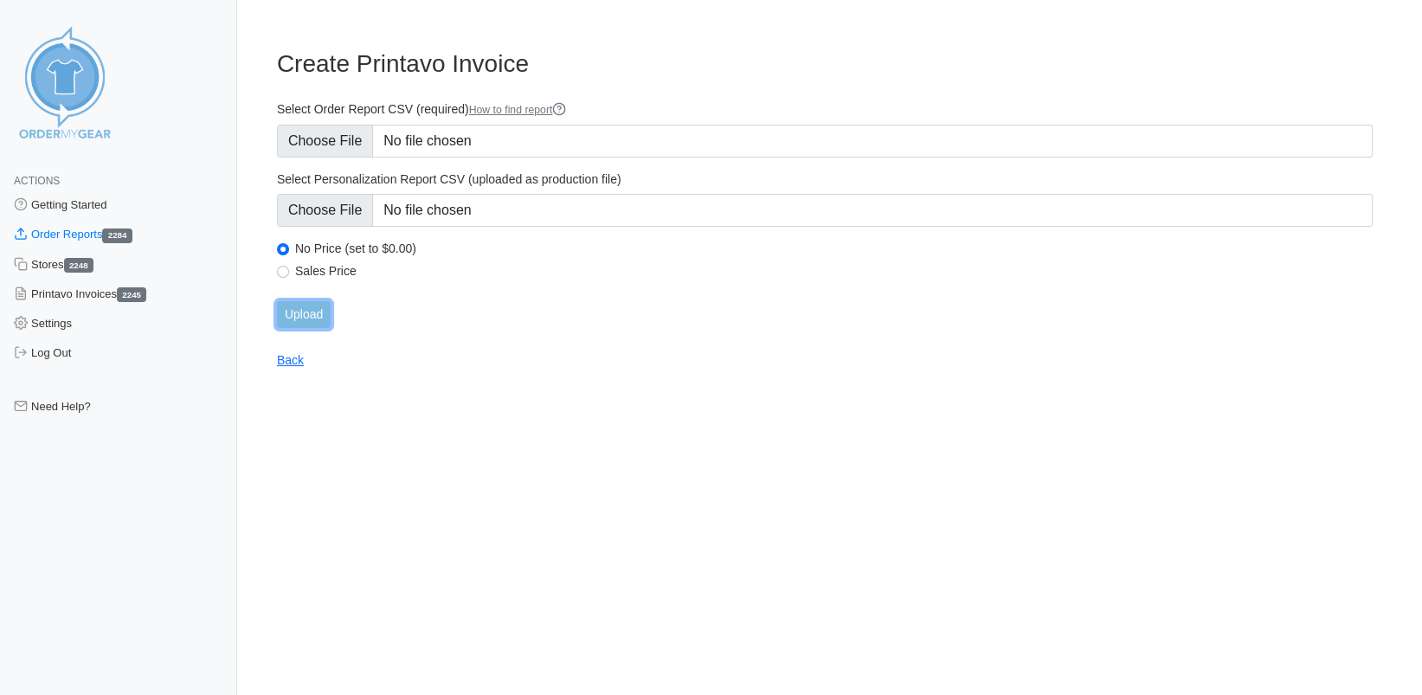
click at [313, 312] on input "Upload" at bounding box center [304, 314] width 54 height 27
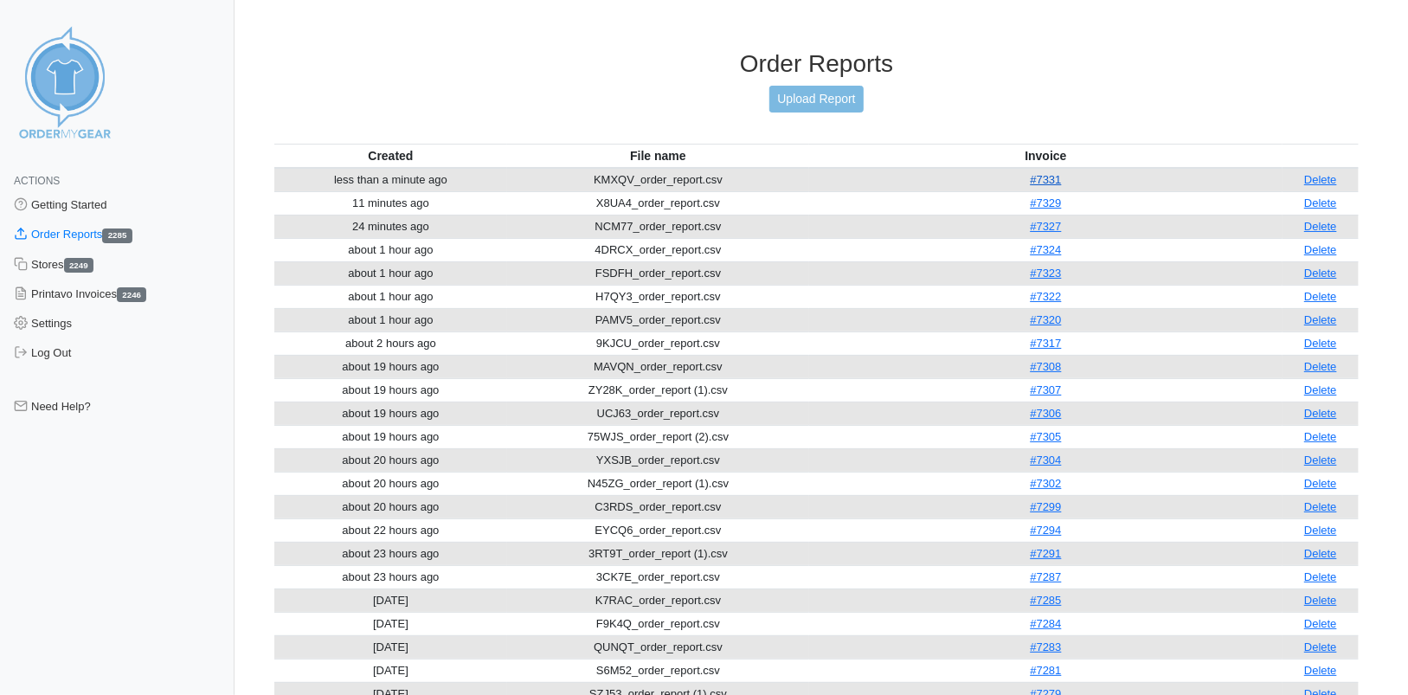
click at [1040, 177] on link "#7331" at bounding box center [1045, 179] width 31 height 13
click at [799, 88] on link "Upload Report" at bounding box center [815, 99] width 93 height 27
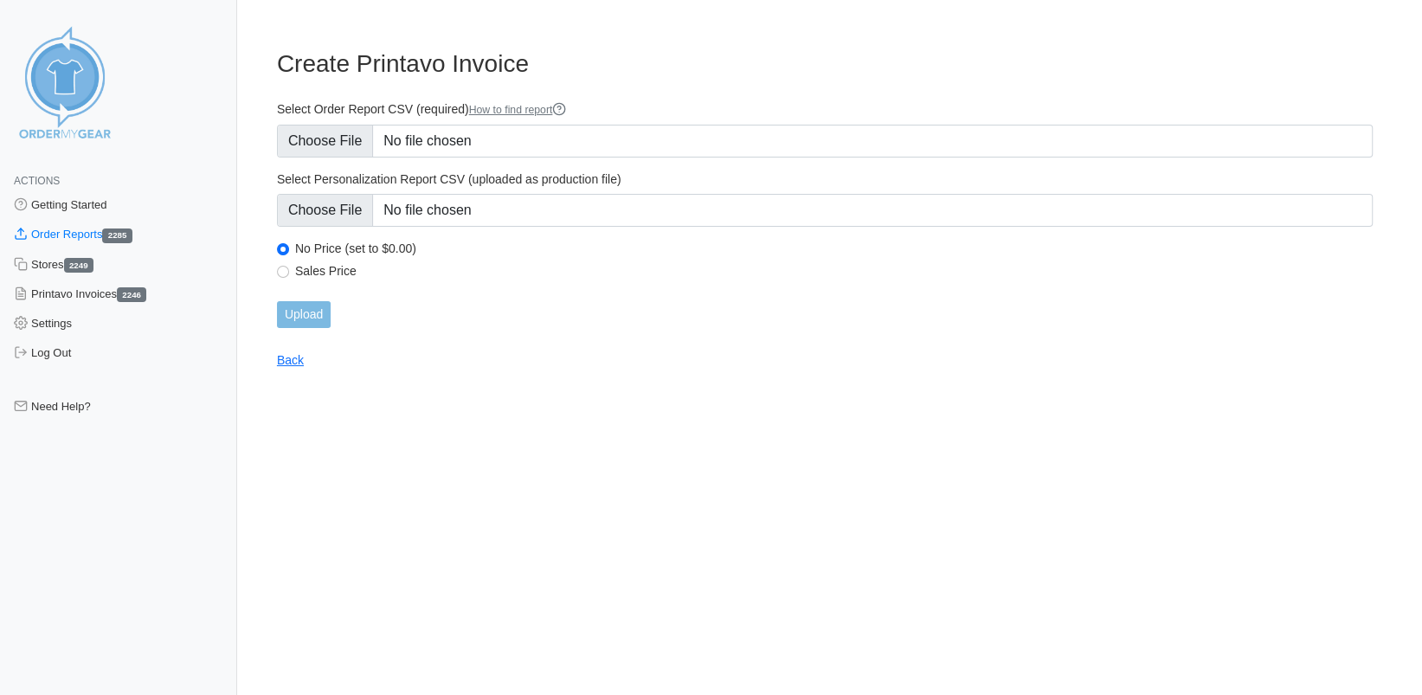
click at [927, 396] on html "Actions Getting Started Order Reports 2285 Stores 2249 Printavo Invoices 2246 S…" at bounding box center [711, 198] width 1422 height 396
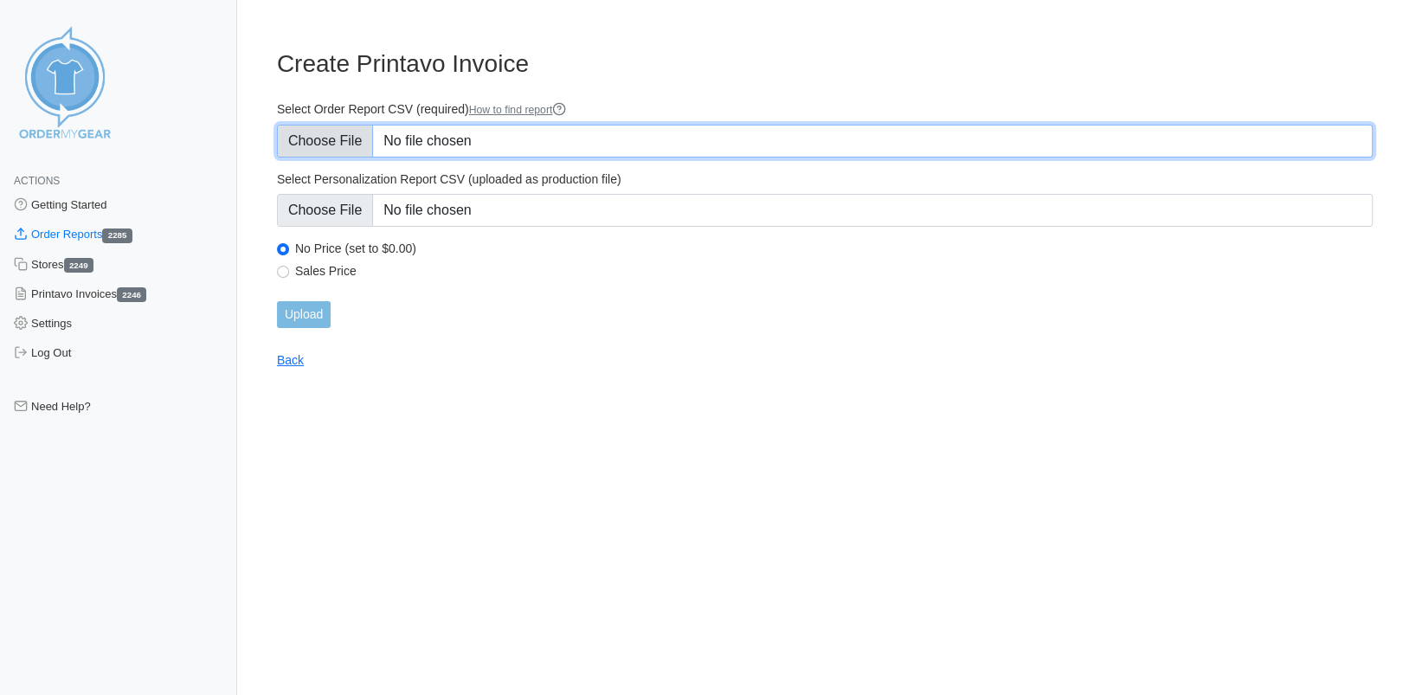
click at [327, 143] on input "Select Order Report CSV (required) How to find report" at bounding box center [825, 141] width 1096 height 33
type input "C:\fakepath\FNCTA_order_report.csv"
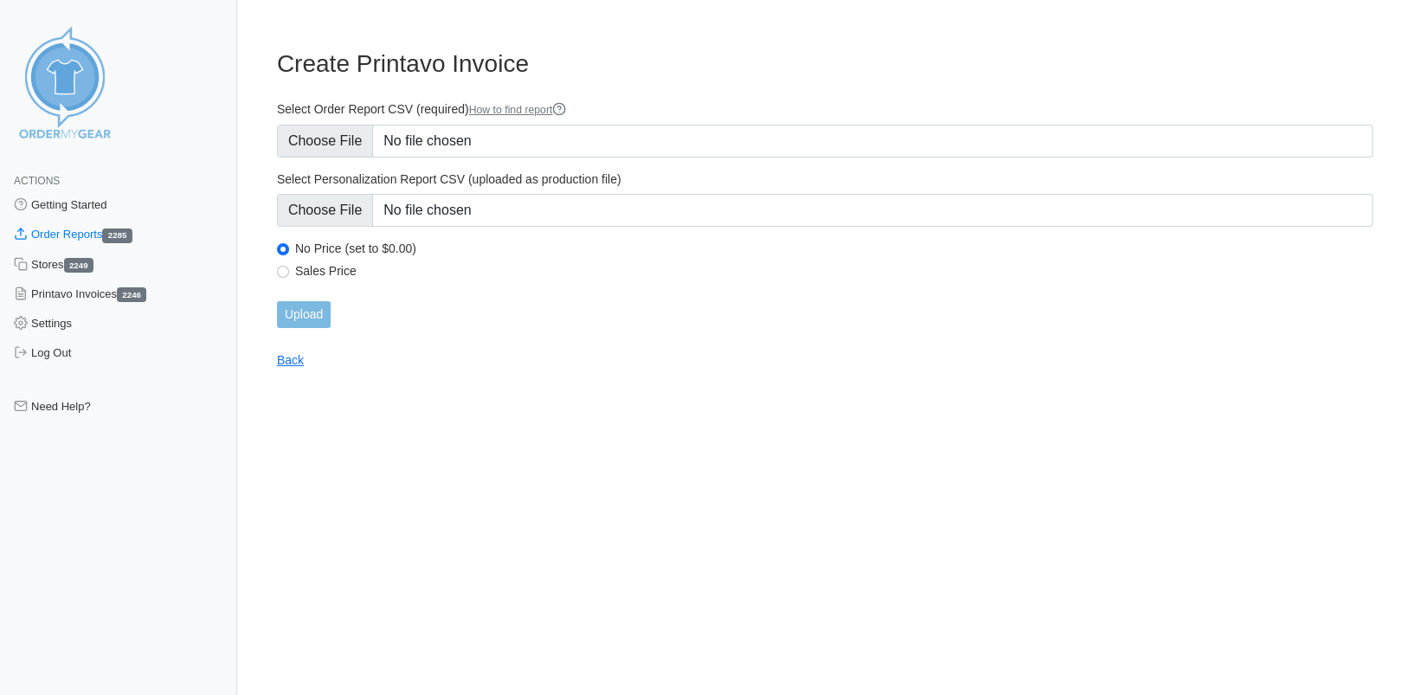
click at [341, 190] on div "Select Personalization Report CSV (uploaded as production file)" at bounding box center [825, 198] width 1096 height 55
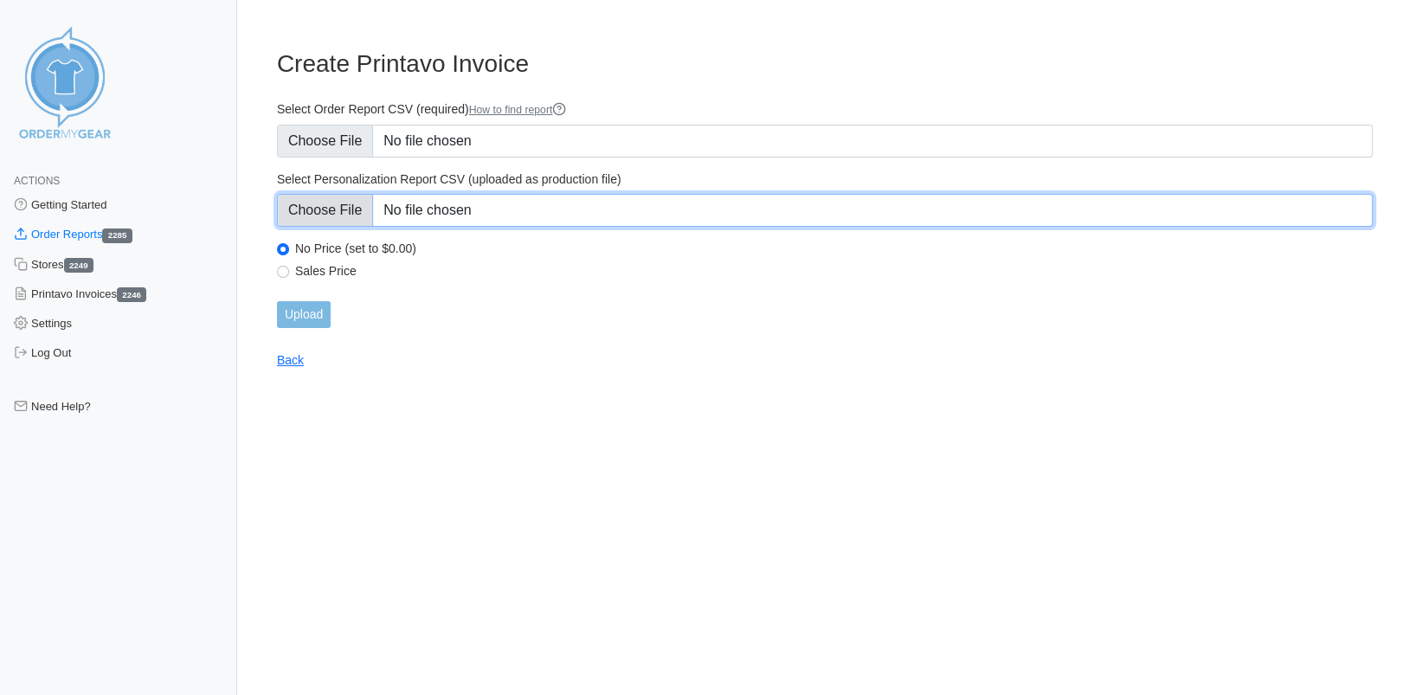
click at [331, 207] on input "Select Personalization Report CSV (uploaded as production file)" at bounding box center [825, 210] width 1096 height 33
type input "C:\fakepath\FNCTA_personalization_report.csv"
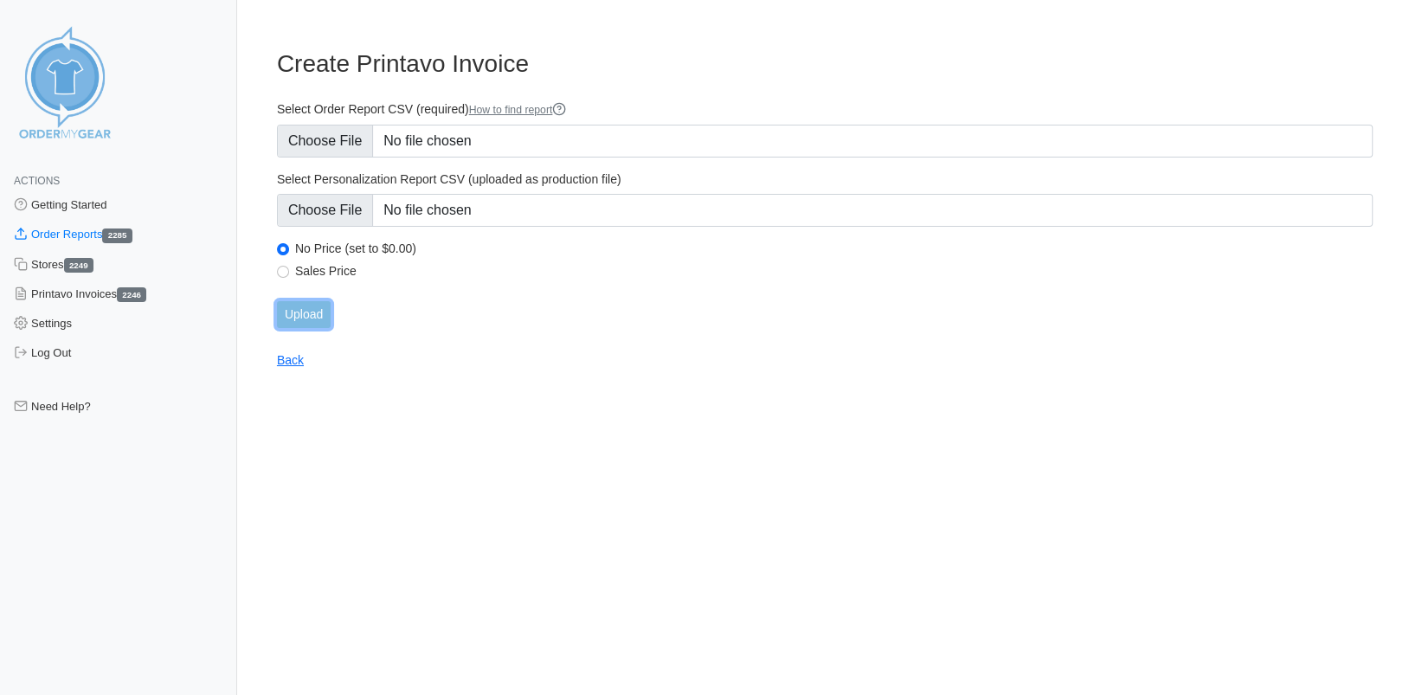
click at [300, 318] on input "Upload" at bounding box center [304, 314] width 54 height 27
